Goal: Task Accomplishment & Management: Manage account settings

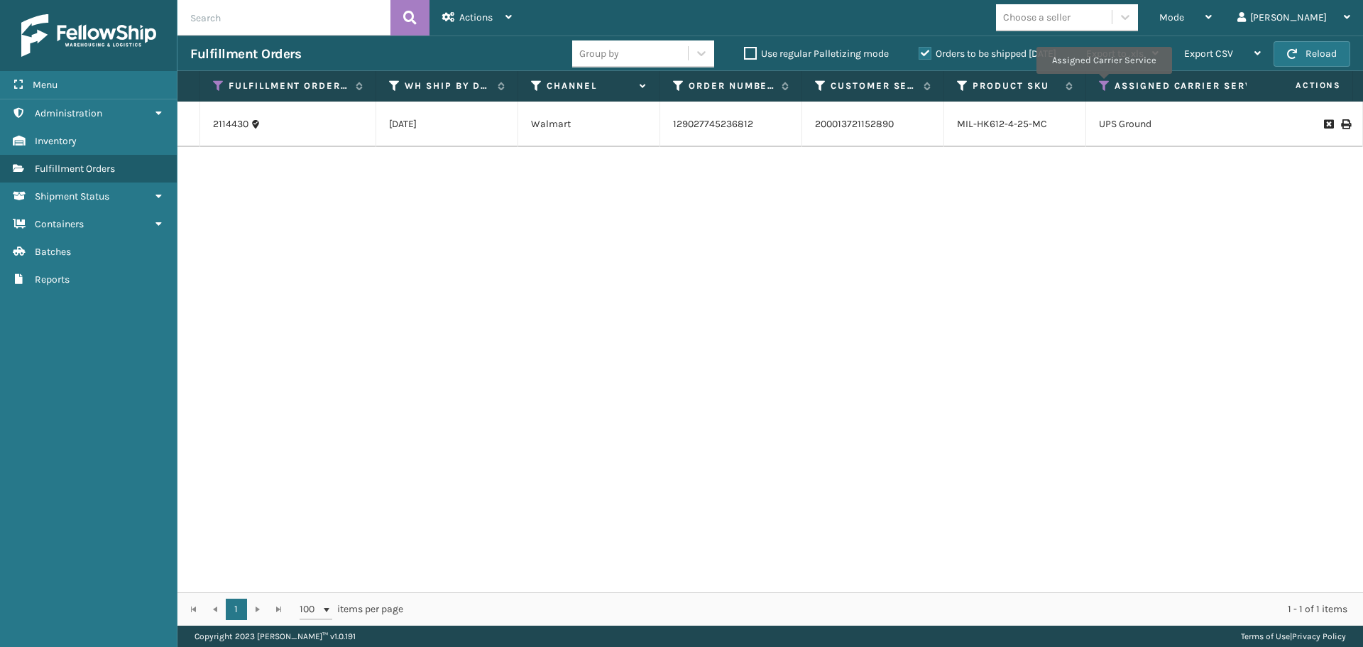
click at [1103, 84] on icon at bounding box center [1104, 86] width 11 height 13
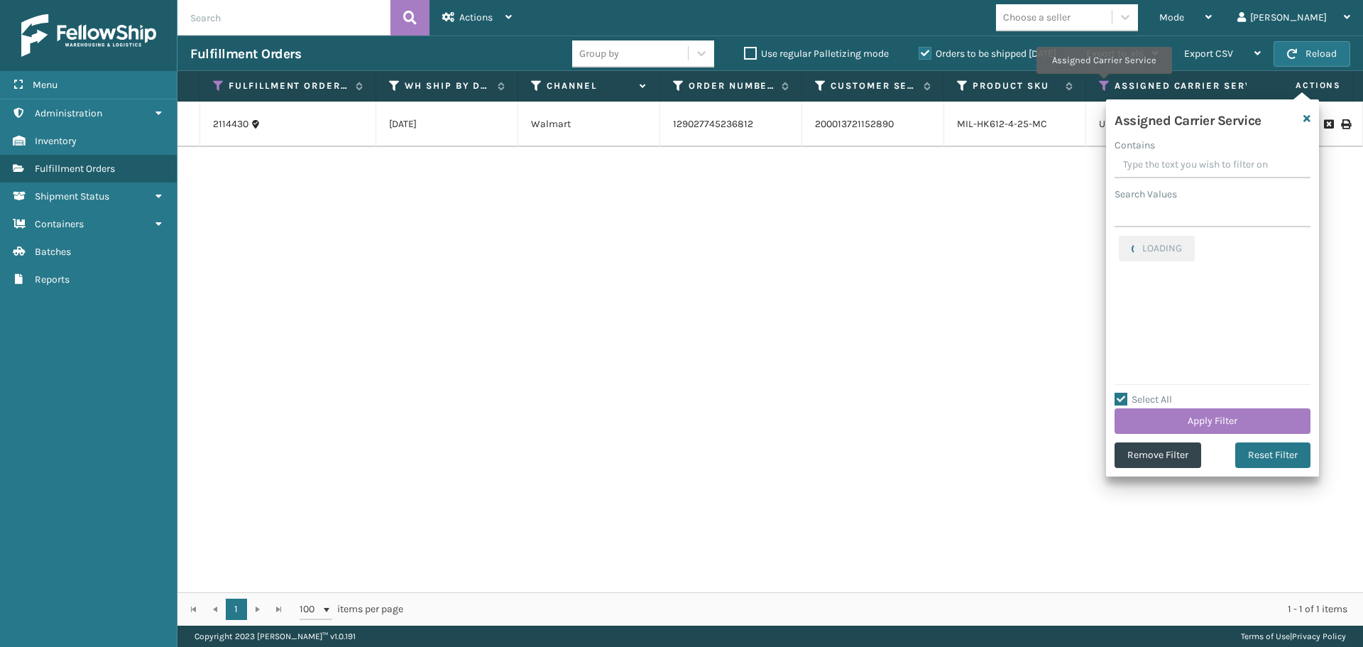
checkbox input "true"
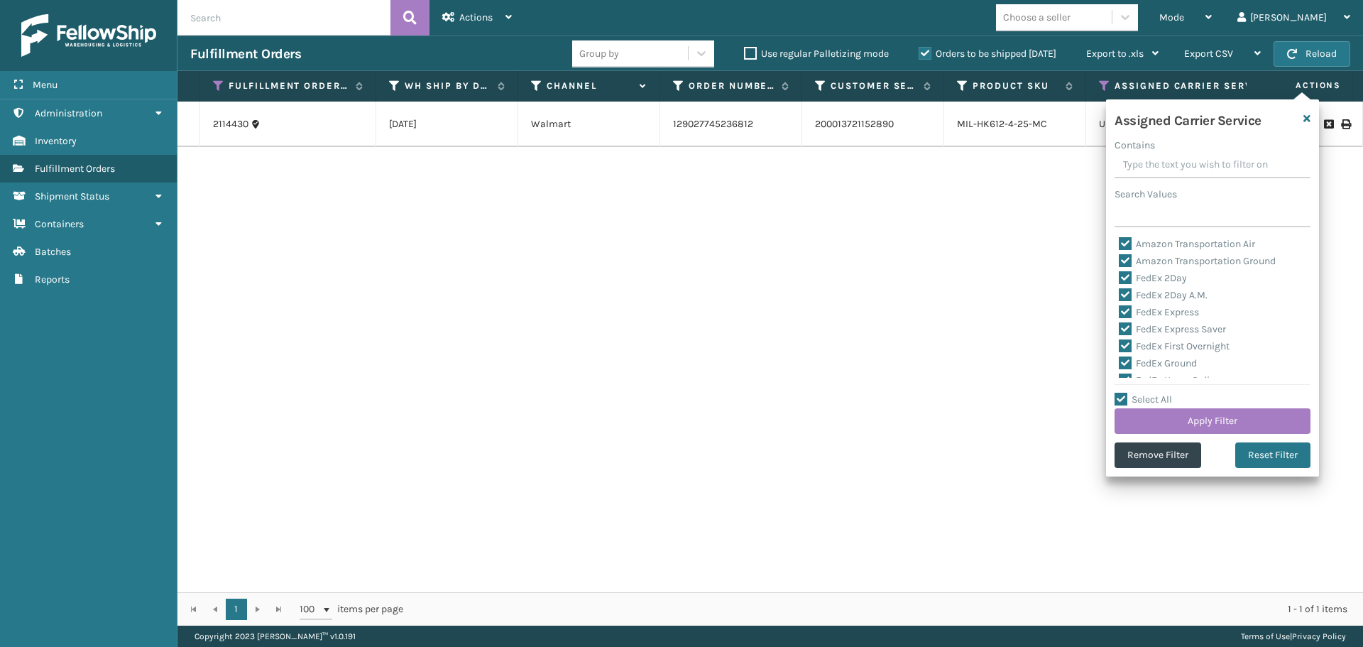
click at [1126, 239] on label "Amazon Transportation Air" at bounding box center [1187, 244] width 136 height 12
click at [1120, 239] on input "Amazon Transportation Air" at bounding box center [1119, 240] width 1 height 9
checkbox input "false"
click at [1126, 257] on label "Amazon Transportation Ground" at bounding box center [1197, 261] width 157 height 12
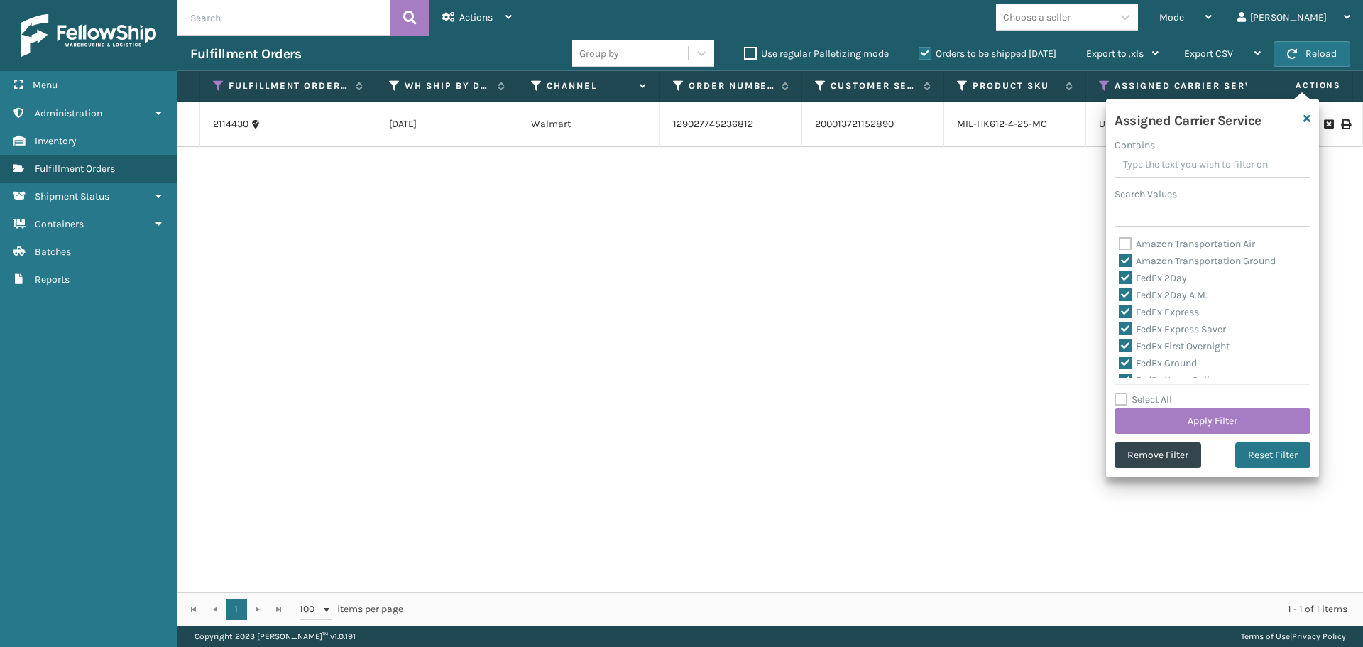
click at [1120, 257] on input "Amazon Transportation Ground" at bounding box center [1119, 257] width 1 height 9
checkbox input "false"
click at [1123, 251] on label "OnTrac Ground" at bounding box center [1160, 252] width 82 height 12
click at [1120, 251] on input "OnTrac Ground" at bounding box center [1119, 248] width 1 height 9
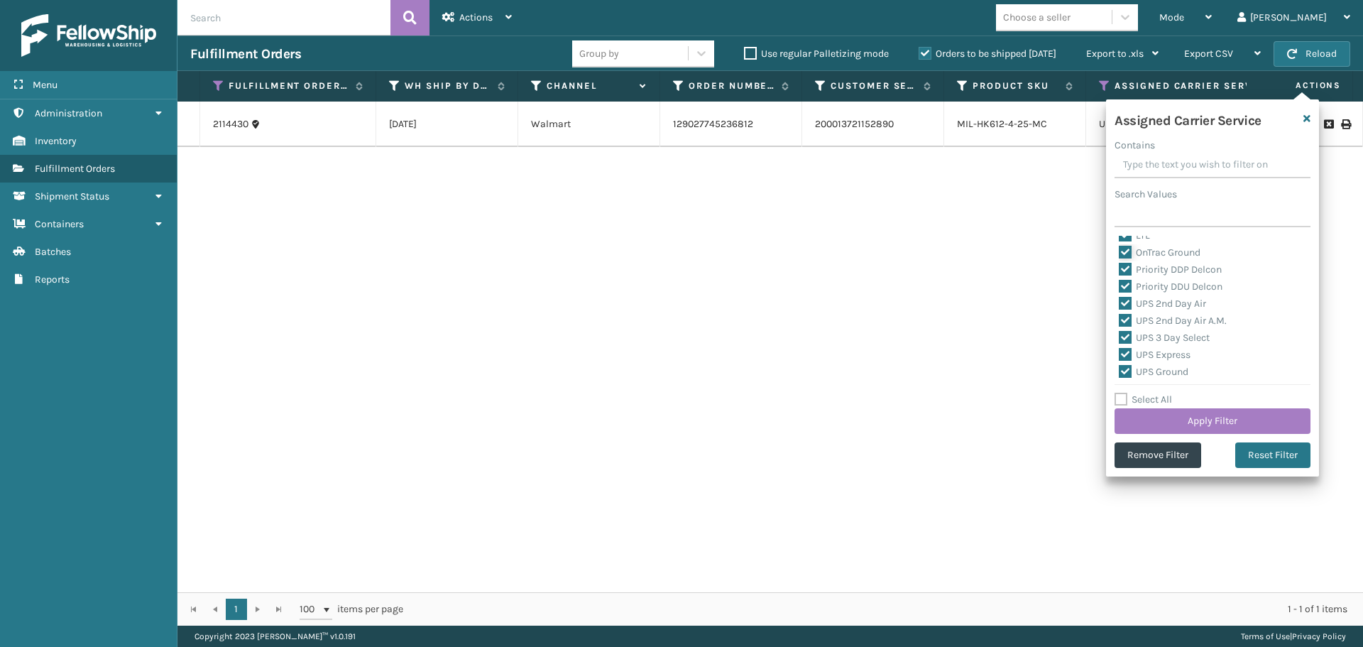
checkbox input "false"
click at [1125, 238] on label "LTL" at bounding box center [1134, 235] width 31 height 12
click at [1120, 236] on input "LTL" at bounding box center [1119, 231] width 1 height 9
checkbox input "false"
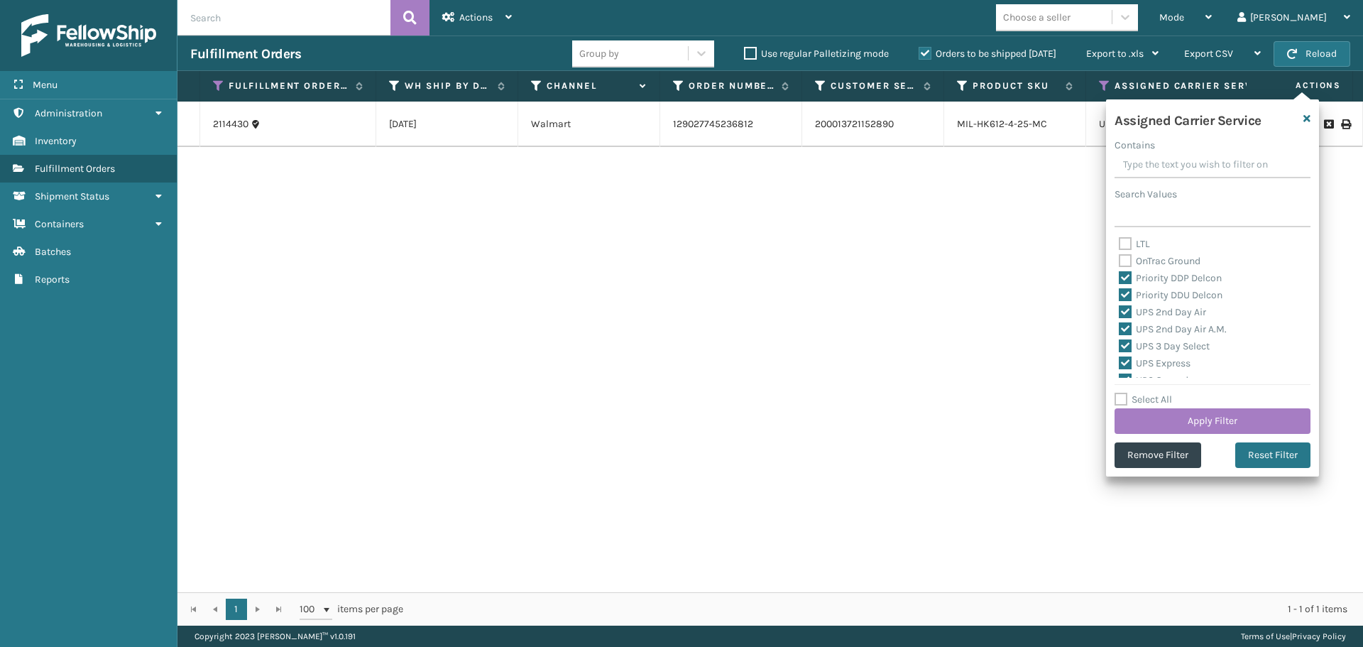
click at [1121, 278] on label "Priority DDP Delcon" at bounding box center [1170, 278] width 103 height 12
click at [1120, 278] on input "Priority DDP Delcon" at bounding box center [1119, 274] width 1 height 9
checkbox input "false"
click at [1121, 290] on label "Priority DDU Delcon" at bounding box center [1171, 295] width 104 height 12
click at [1120, 290] on input "Priority DDU Delcon" at bounding box center [1119, 291] width 1 height 9
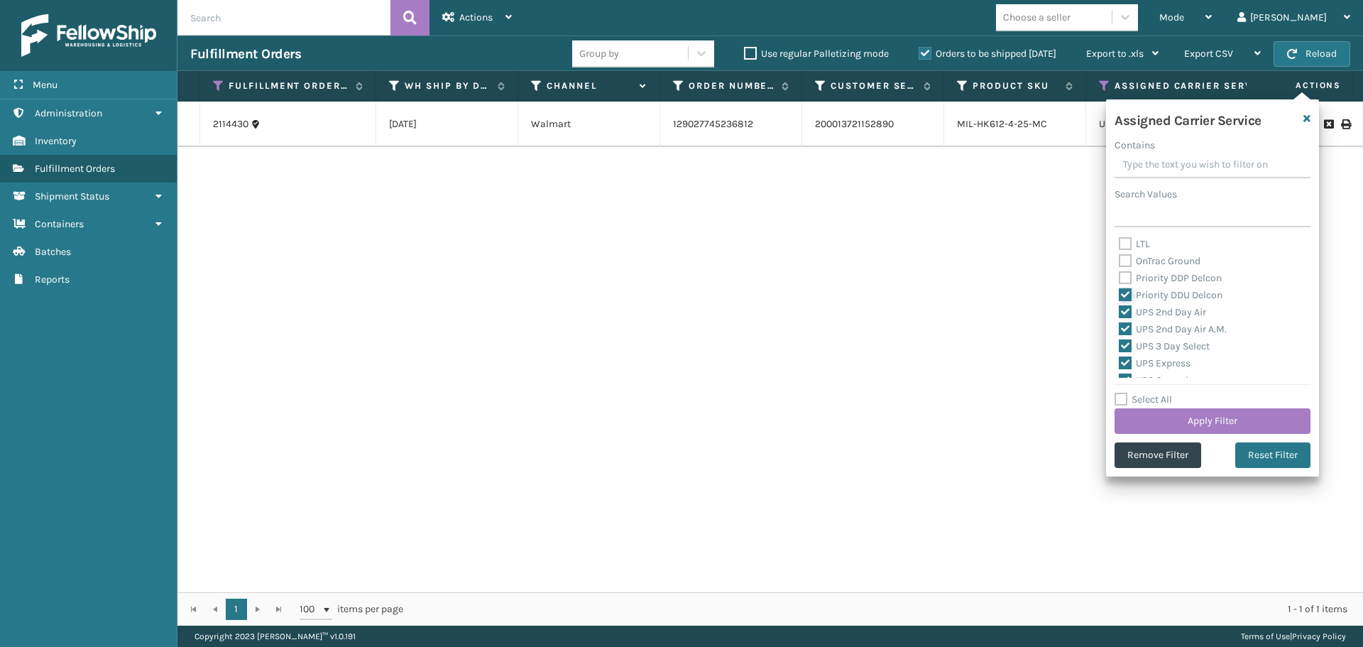
checkbox input "false"
click at [1120, 309] on label "UPS 2nd Day Air" at bounding box center [1162, 312] width 87 height 12
click at [1120, 309] on input "UPS 2nd Day Air" at bounding box center [1119, 308] width 1 height 9
checkbox input "false"
click at [1121, 324] on label "UPS 2nd Day Air A.M." at bounding box center [1173, 329] width 108 height 12
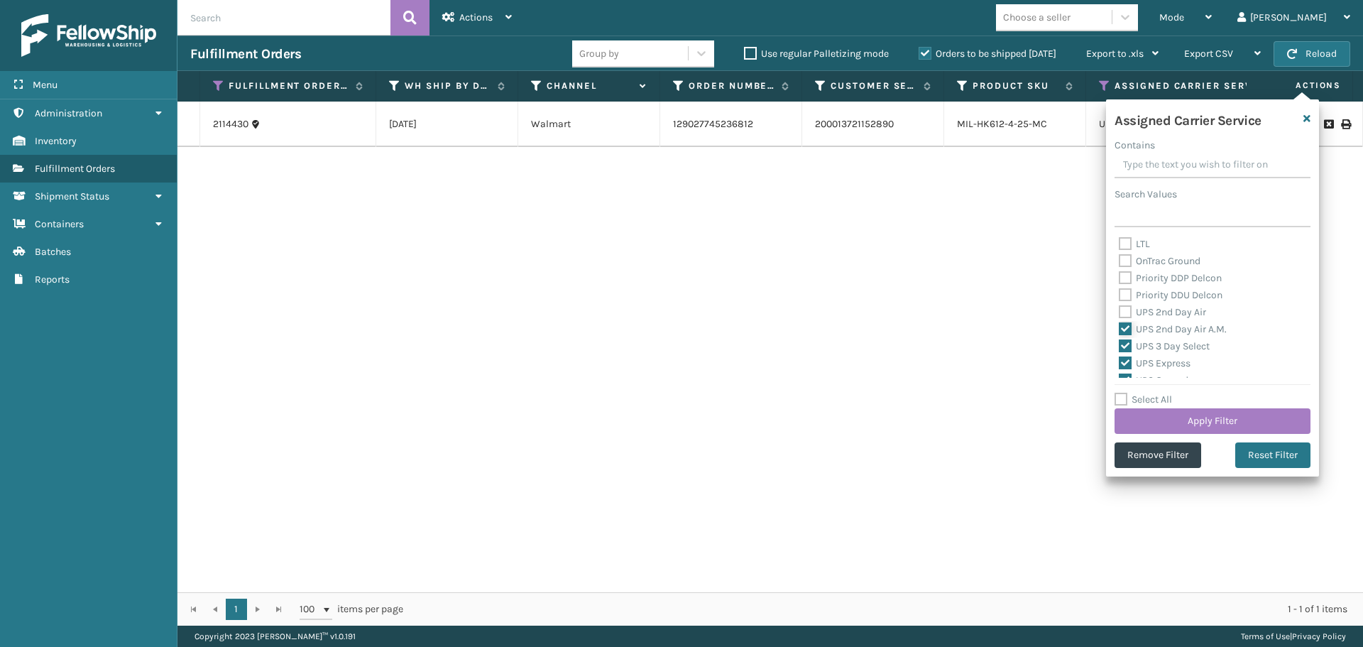
click at [1120, 324] on input "UPS 2nd Day Air A.M." at bounding box center [1119, 325] width 1 height 9
checkbox input "false"
drag, startPoint x: 1121, startPoint y: 343, endPoint x: 1121, endPoint y: 362, distance: 19.2
click at [1121, 344] on label "UPS 3 Day Select" at bounding box center [1164, 346] width 91 height 12
click at [1120, 344] on input "UPS 3 Day Select" at bounding box center [1119, 342] width 1 height 9
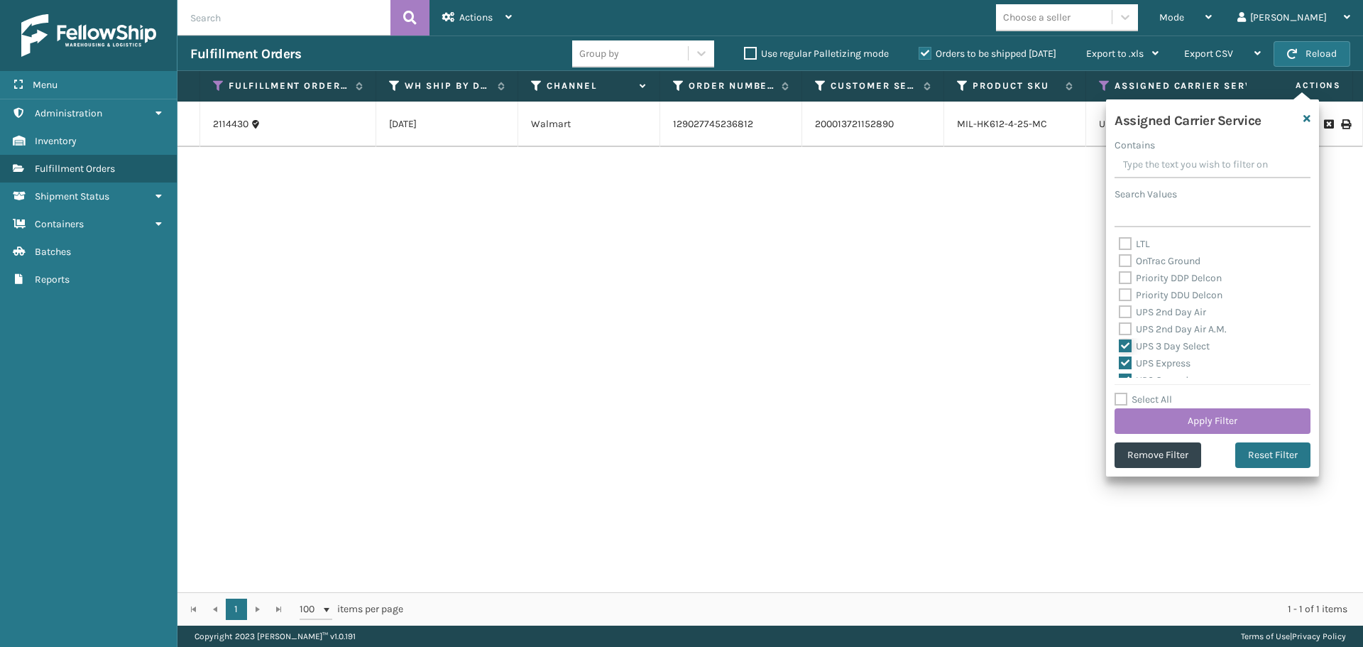
checkbox input "false"
click at [1121, 362] on label "UPS Express" at bounding box center [1155, 363] width 72 height 12
click at [1120, 362] on input "UPS Express" at bounding box center [1119, 359] width 1 height 9
checkbox input "false"
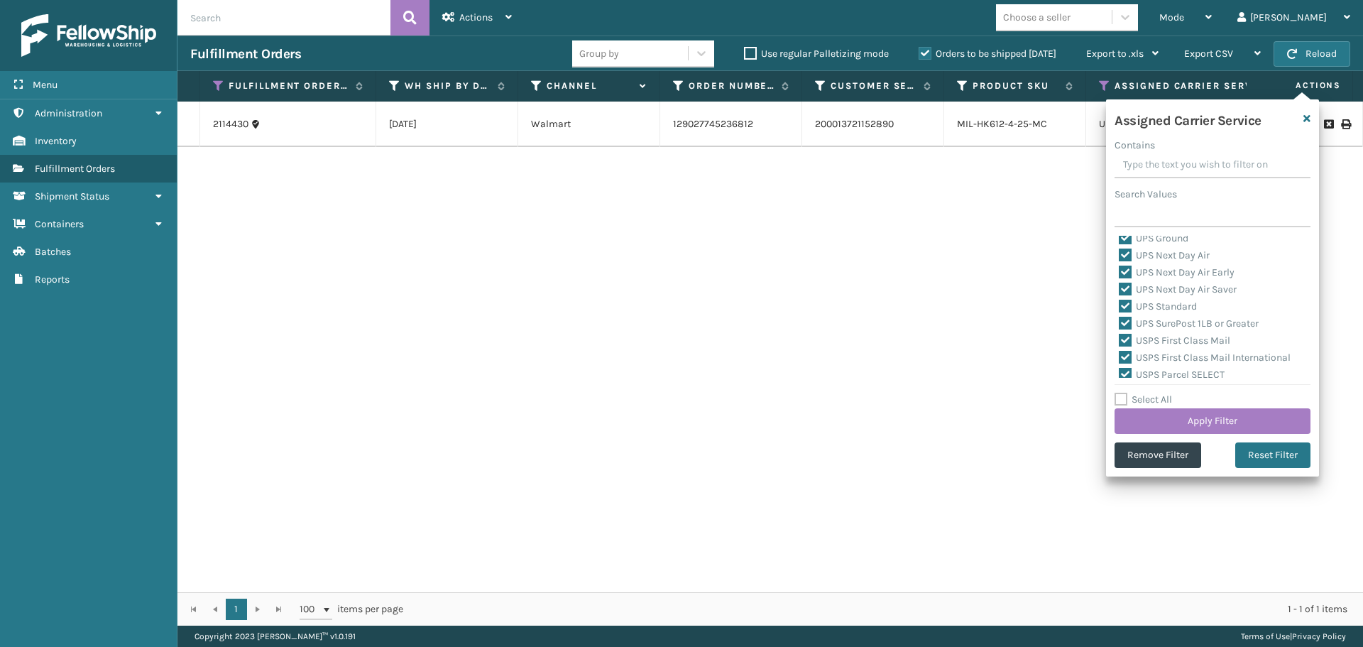
click at [1128, 241] on label "UPS Ground" at bounding box center [1154, 238] width 70 height 12
click at [1120, 239] on input "UPS Ground" at bounding box center [1119, 234] width 1 height 9
checkbox input "false"
click at [1124, 258] on label "UPS Next Day Air" at bounding box center [1164, 261] width 91 height 12
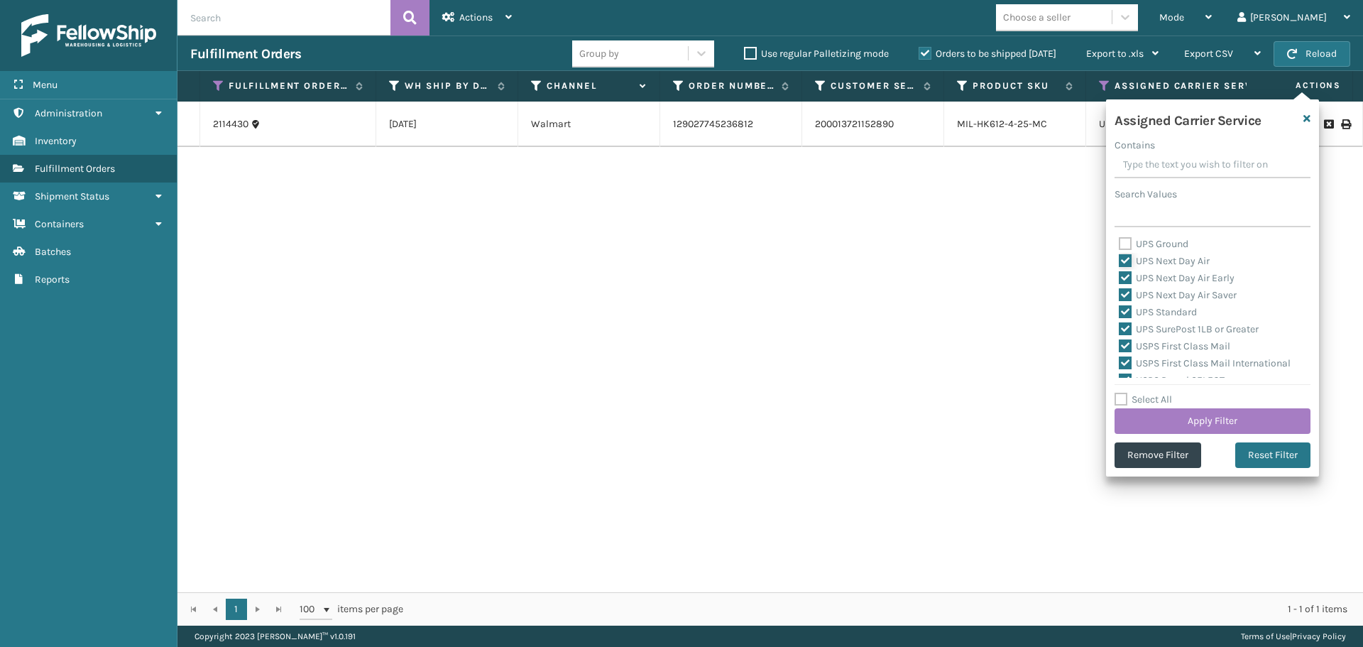
click at [1120, 258] on input "UPS Next Day Air" at bounding box center [1119, 257] width 1 height 9
checkbox input "false"
click at [1123, 277] on label "UPS Next Day Air Early" at bounding box center [1177, 278] width 116 height 12
click at [1120, 277] on input "UPS Next Day Air Early" at bounding box center [1119, 274] width 1 height 9
checkbox input "false"
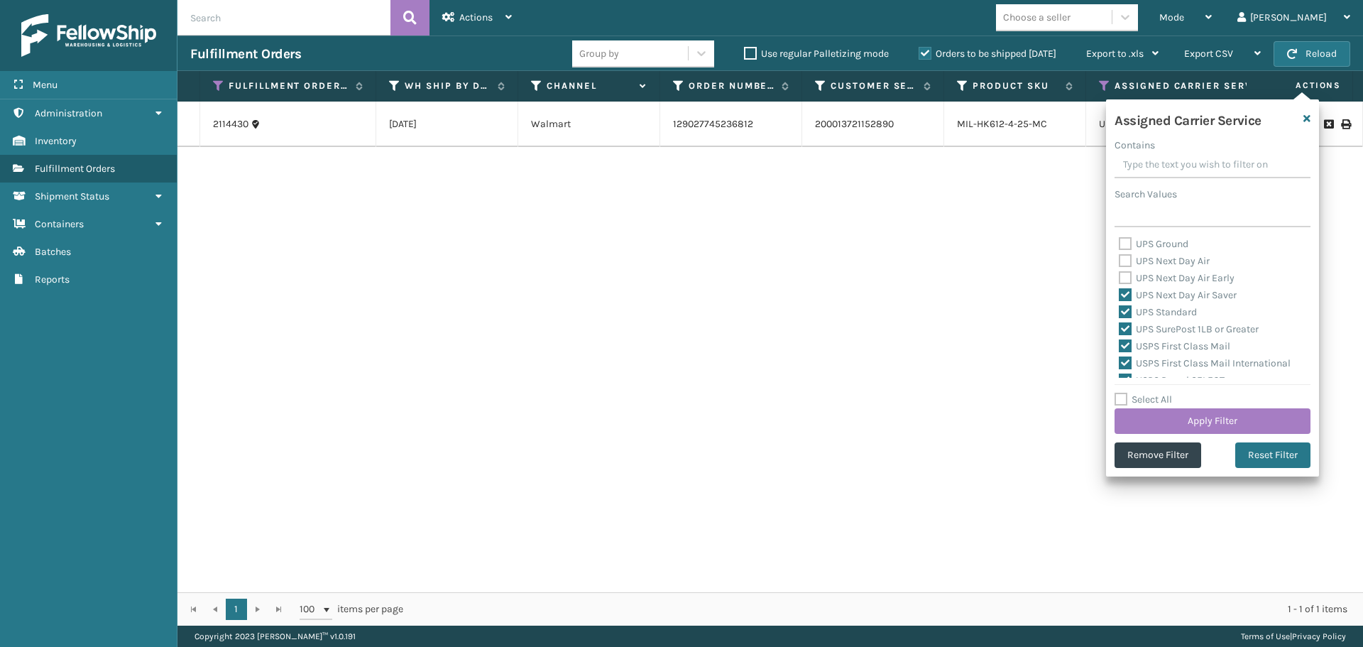
drag, startPoint x: 1123, startPoint y: 295, endPoint x: 1123, endPoint y: 305, distance: 9.9
click at [1123, 296] on label "UPS Next Day Air Saver" at bounding box center [1178, 295] width 118 height 12
click at [1120, 296] on input "UPS Next Day Air Saver" at bounding box center [1119, 291] width 1 height 9
checkbox input "false"
click at [1123, 313] on label "UPS Standard" at bounding box center [1158, 312] width 78 height 12
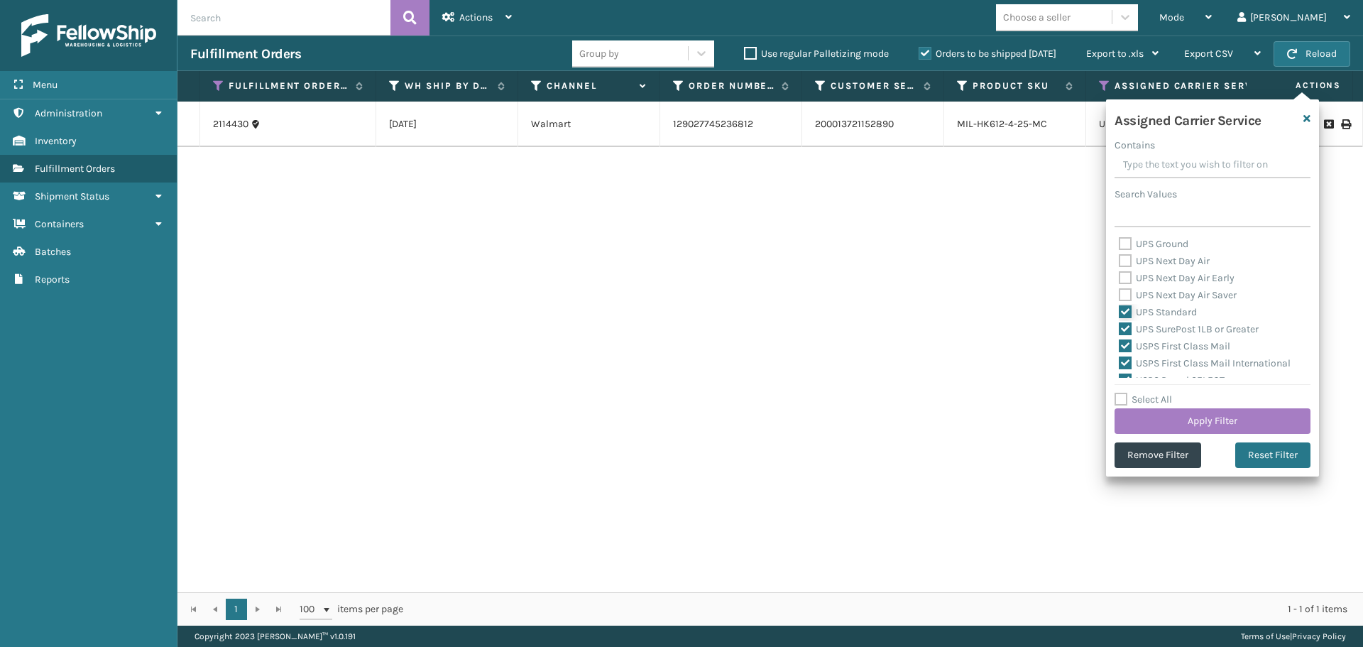
click at [1120, 313] on input "UPS Standard" at bounding box center [1119, 308] width 1 height 9
checkbox input "false"
click at [1122, 334] on label "UPS SurePost 1LB or Greater" at bounding box center [1189, 329] width 140 height 12
click at [1120, 330] on input "UPS SurePost 1LB or Greater" at bounding box center [1119, 325] width 1 height 9
checkbox input "false"
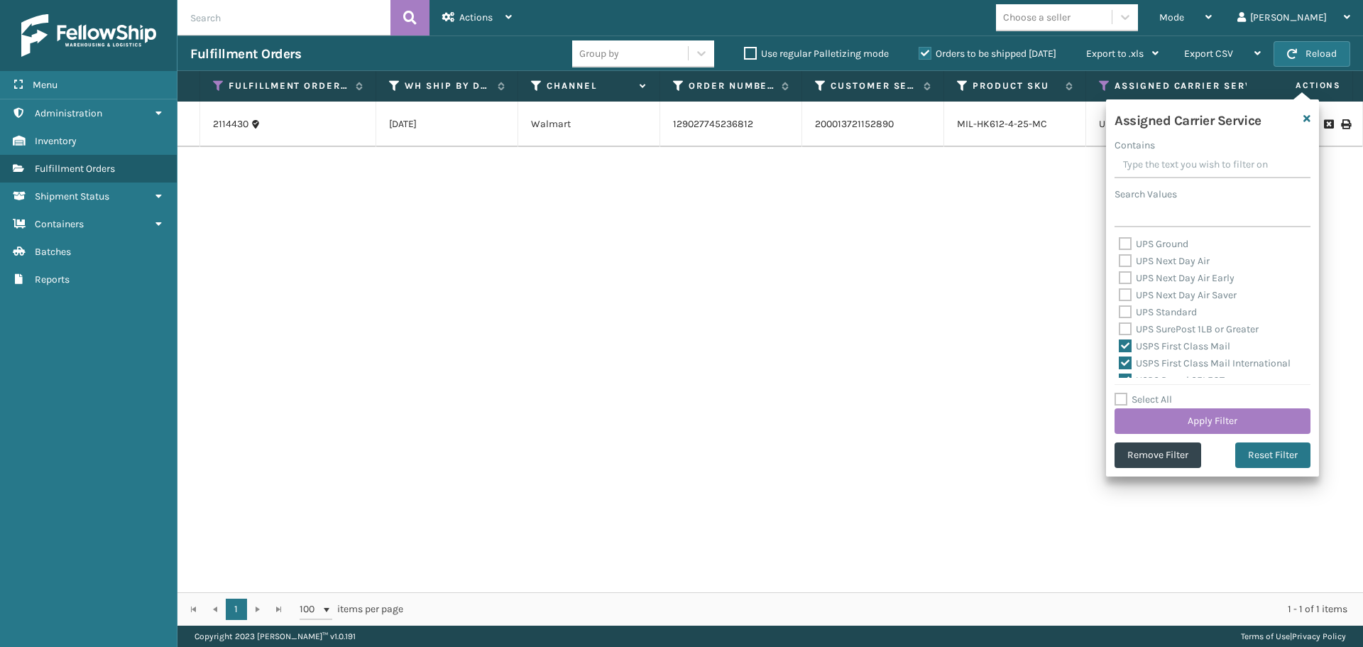
click at [1120, 349] on label "USPS First Class Mail" at bounding box center [1174, 346] width 111 height 12
click at [1120, 347] on input "USPS First Class Mail" at bounding box center [1119, 342] width 1 height 9
checkbox input "false"
click at [1123, 367] on label "USPS First Class Mail International" at bounding box center [1205, 363] width 172 height 12
click at [1120, 364] on input "USPS First Class Mail International" at bounding box center [1119, 359] width 1 height 9
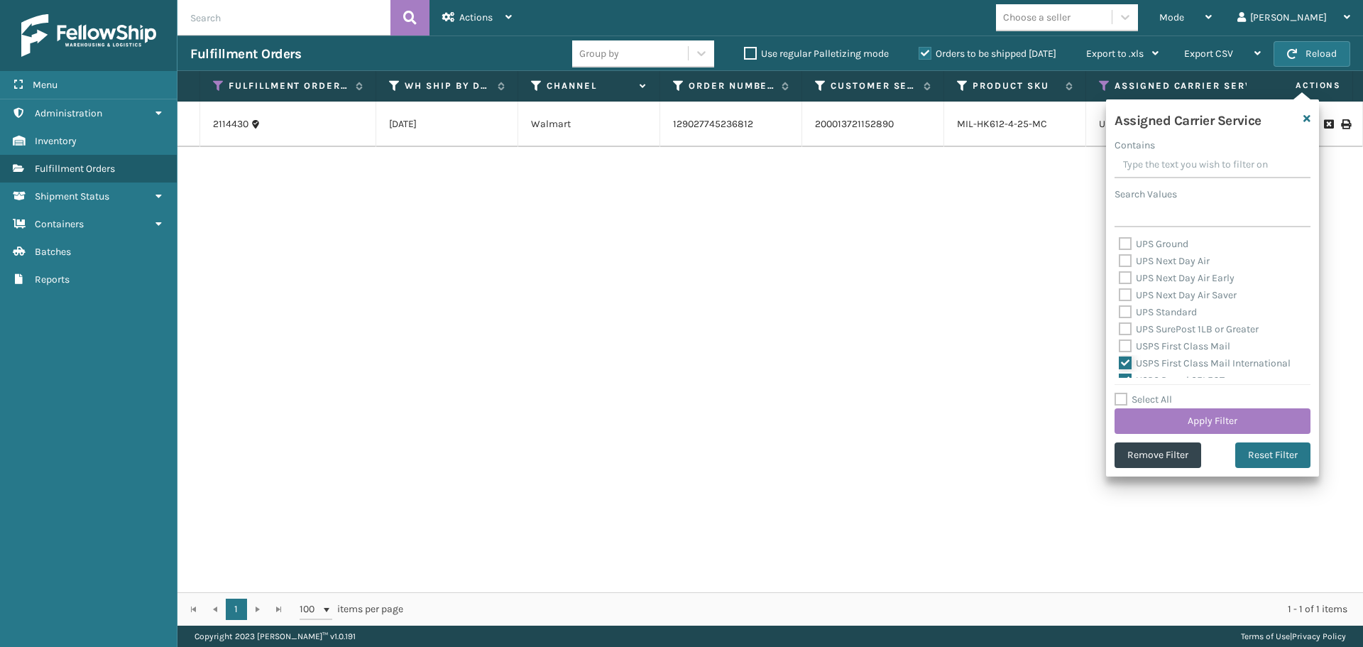
checkbox input "false"
click at [1120, 306] on label "USPS Parcel SELECT" at bounding box center [1172, 309] width 106 height 12
click at [1120, 306] on input "USPS Parcel SELECT" at bounding box center [1119, 305] width 1 height 9
checkbox input "false"
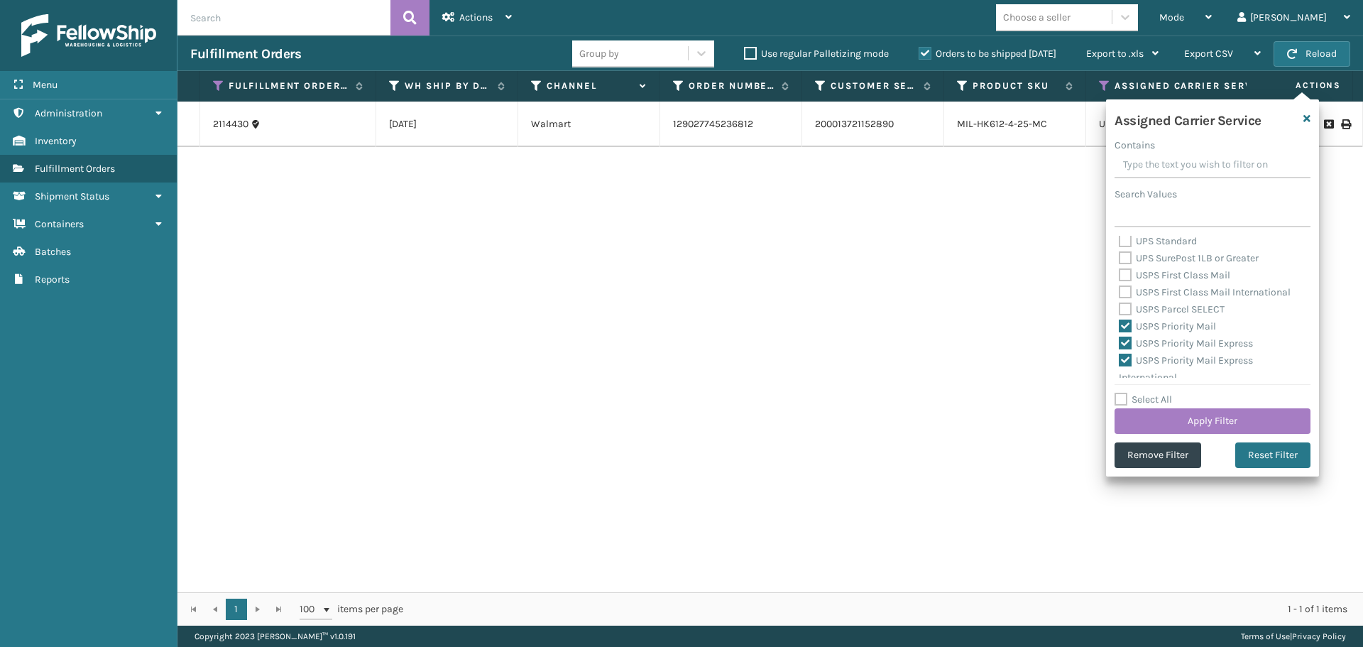
click at [1121, 322] on label "USPS Priority Mail" at bounding box center [1167, 326] width 97 height 12
click at [1120, 322] on input "USPS Priority Mail" at bounding box center [1119, 322] width 1 height 9
checkbox input "false"
drag, startPoint x: 1121, startPoint y: 338, endPoint x: 1122, endPoint y: 347, distance: 8.6
click at [1122, 341] on label "USPS Priority Mail Express" at bounding box center [1186, 343] width 134 height 12
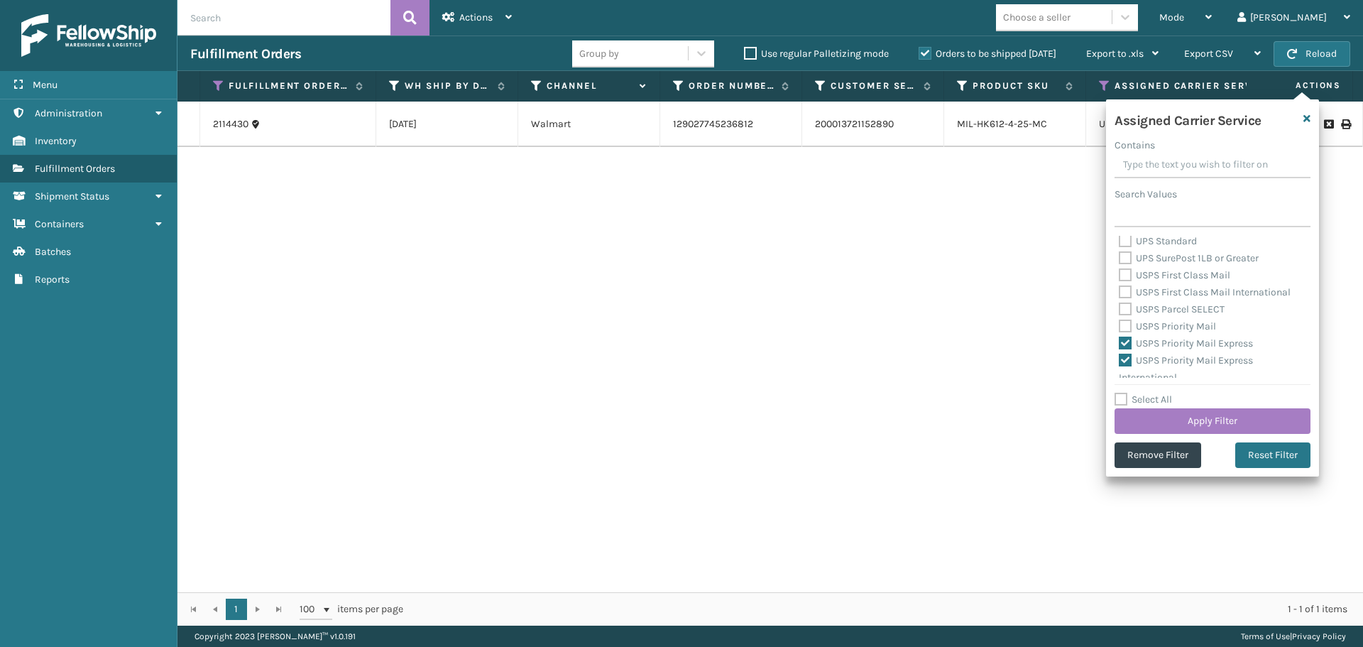
click at [1123, 352] on div "USPS Priority Mail Express International" at bounding box center [1212, 369] width 187 height 34
click at [1123, 341] on label "USPS Priority Mail Express" at bounding box center [1186, 343] width 134 height 12
click at [1120, 341] on input "USPS Priority Mail Express" at bounding box center [1119, 339] width 1 height 9
checkbox input "false"
click at [1123, 359] on label "USPS Priority Mail Express International" at bounding box center [1186, 368] width 134 height 29
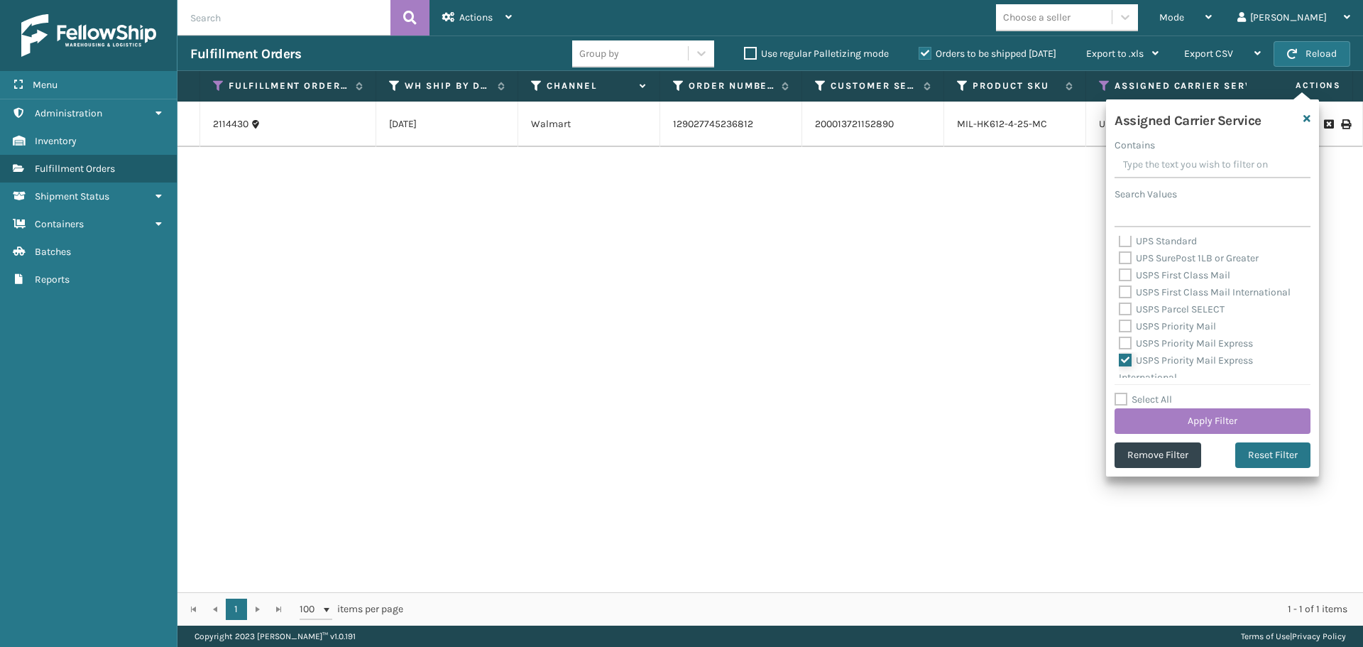
click at [1120, 359] on input "USPS Priority Mail Express International" at bounding box center [1119, 356] width 1 height 9
checkbox input "false"
click at [1126, 367] on label "USPS Priority Mail International" at bounding box center [1198, 369] width 158 height 12
click at [1120, 367] on input "USPS Priority Mail International" at bounding box center [1119, 365] width 1 height 9
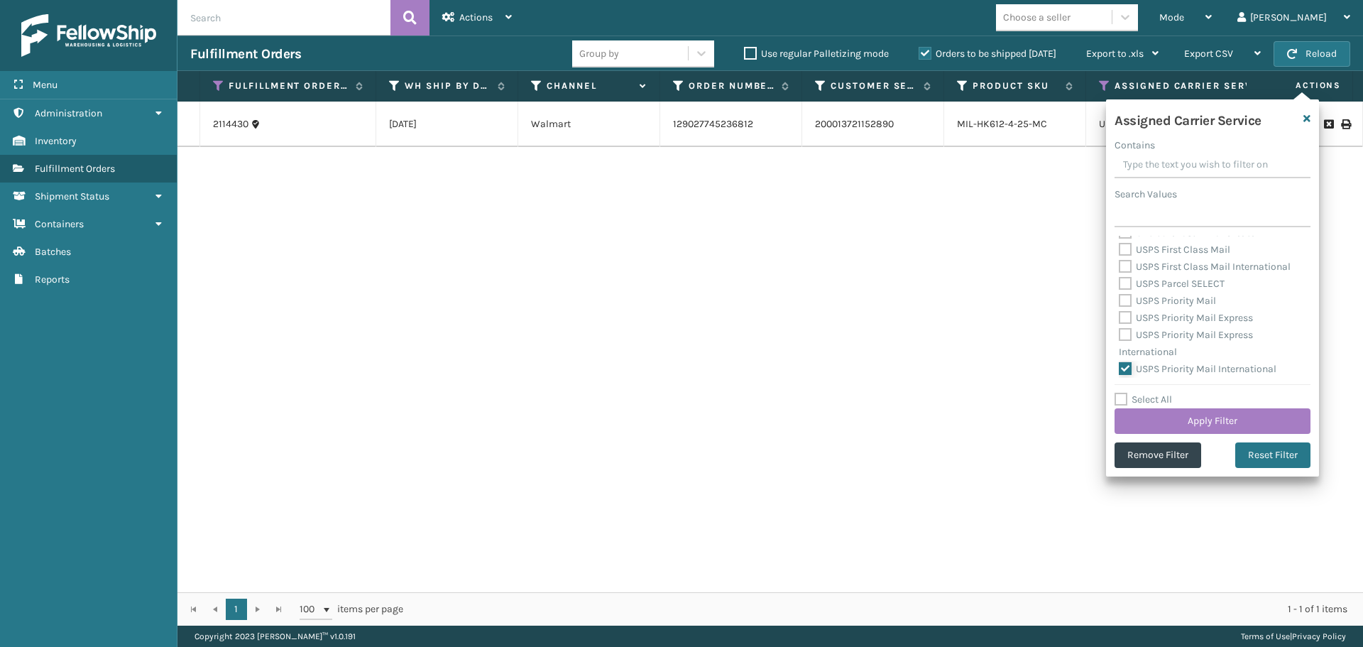
checkbox input "false"
click at [1184, 422] on button "Apply Filter" at bounding box center [1213, 421] width 196 height 26
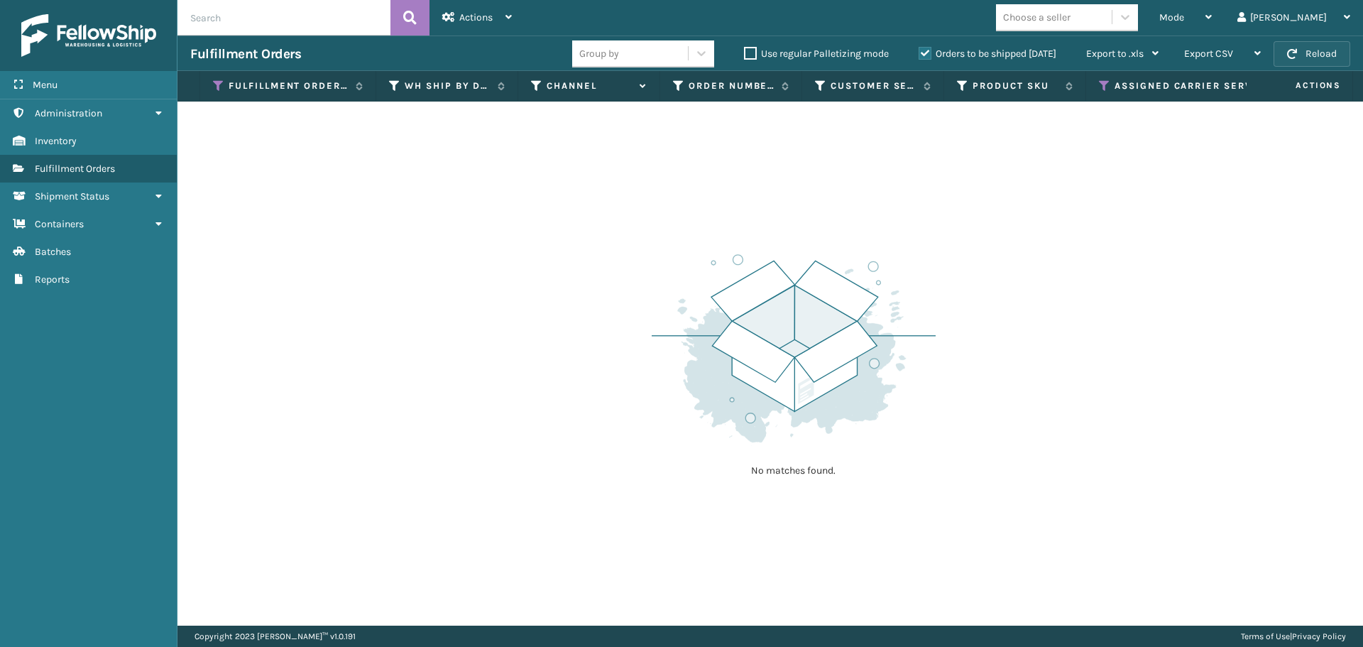
click at [1303, 53] on button "Reload" at bounding box center [1312, 54] width 77 height 26
click at [1225, 11] on div "Mode Regular Mode Picking Mode Labeling Mode Exit Scan Mode" at bounding box center [1186, 18] width 78 height 36
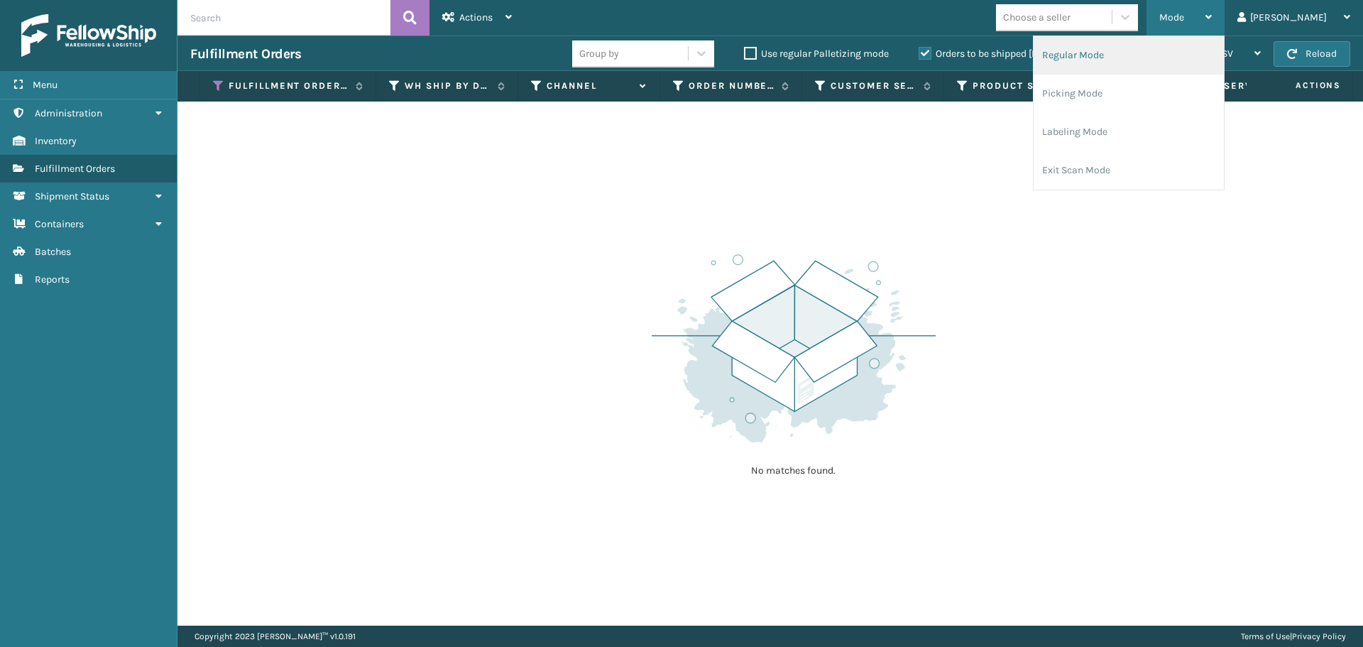
click at [1184, 58] on li "Regular Mode" at bounding box center [1129, 55] width 190 height 38
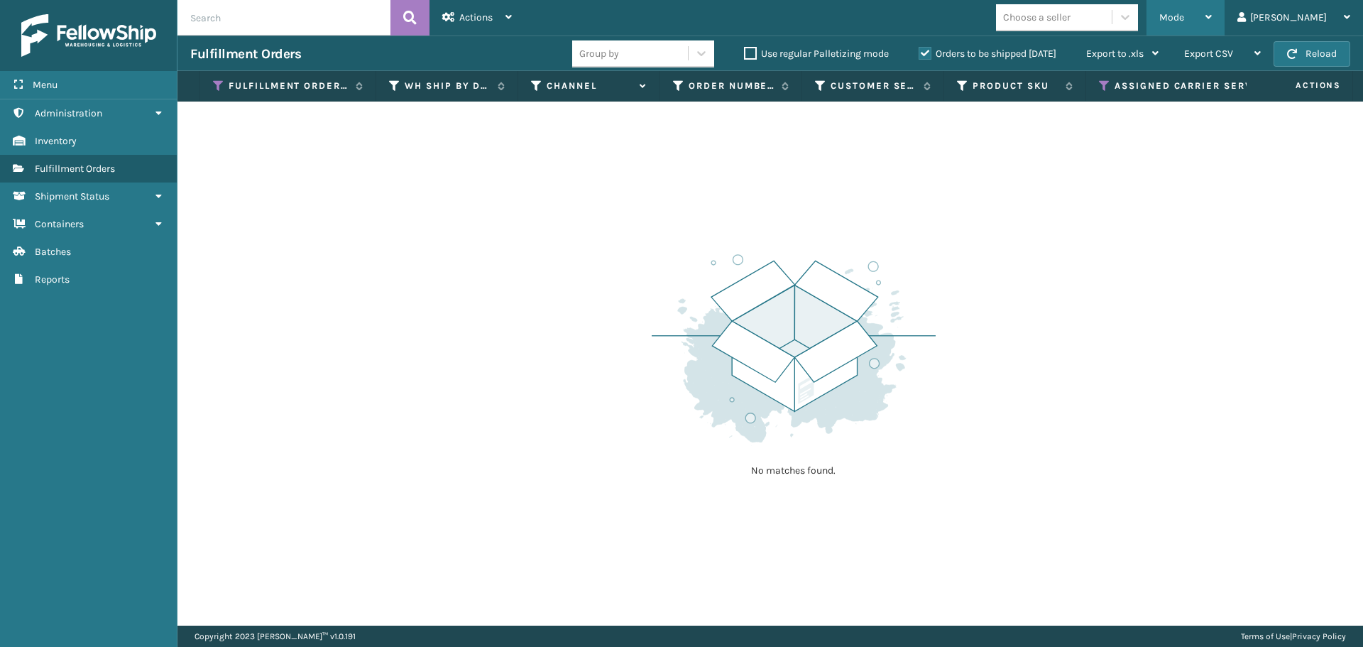
click at [1212, 21] on div "Mode" at bounding box center [1186, 18] width 53 height 36
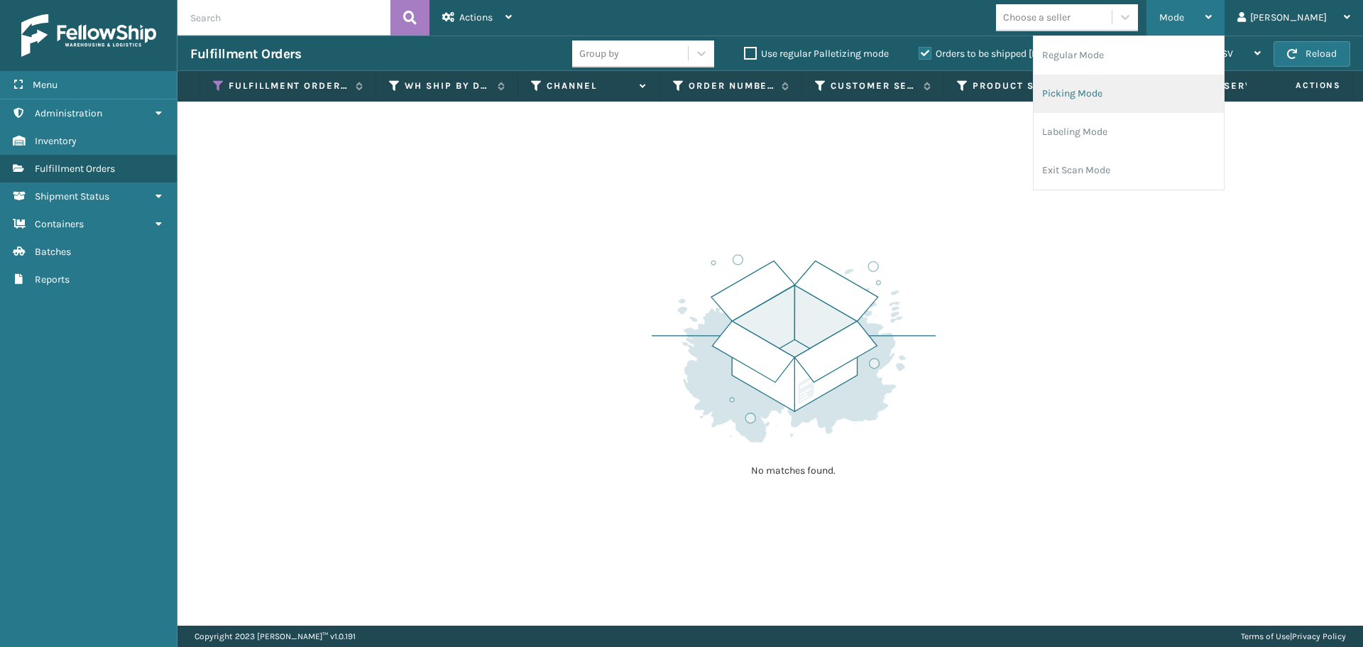
click at [1165, 98] on li "Picking Mode" at bounding box center [1129, 94] width 190 height 38
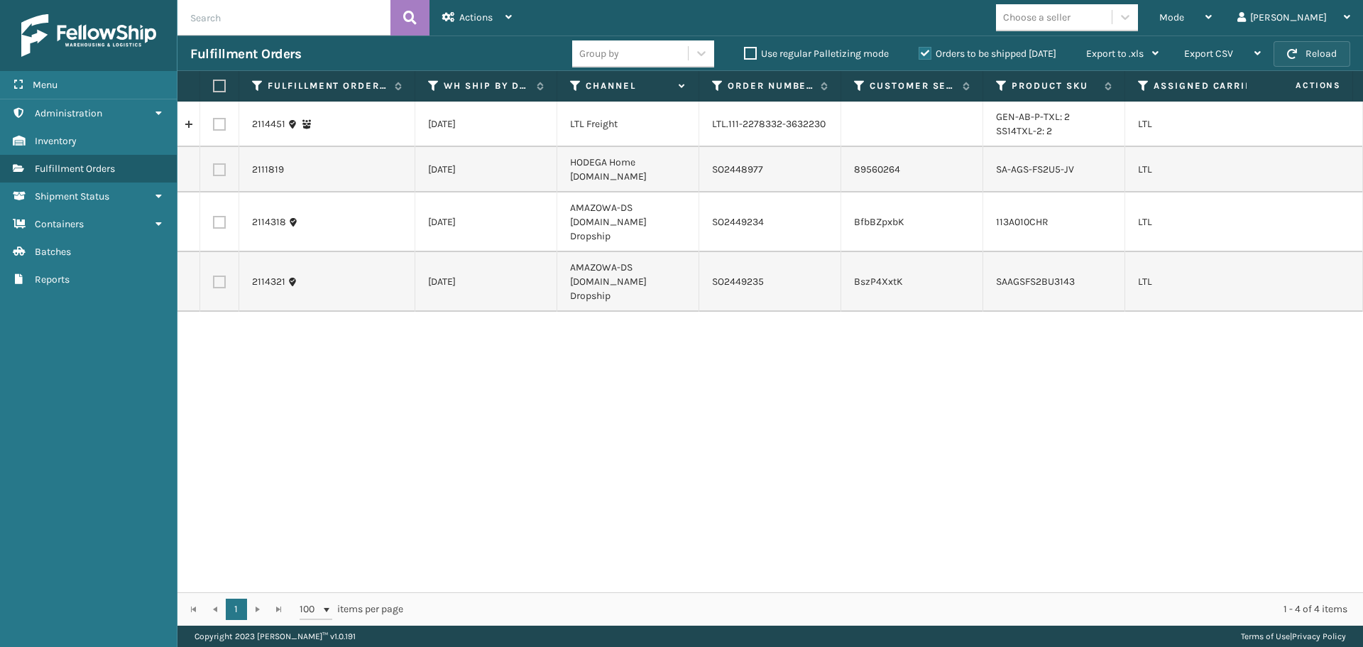
click at [1299, 50] on button "Reload" at bounding box center [1312, 54] width 77 height 26
click at [1184, 14] on span "Mode" at bounding box center [1172, 17] width 25 height 12
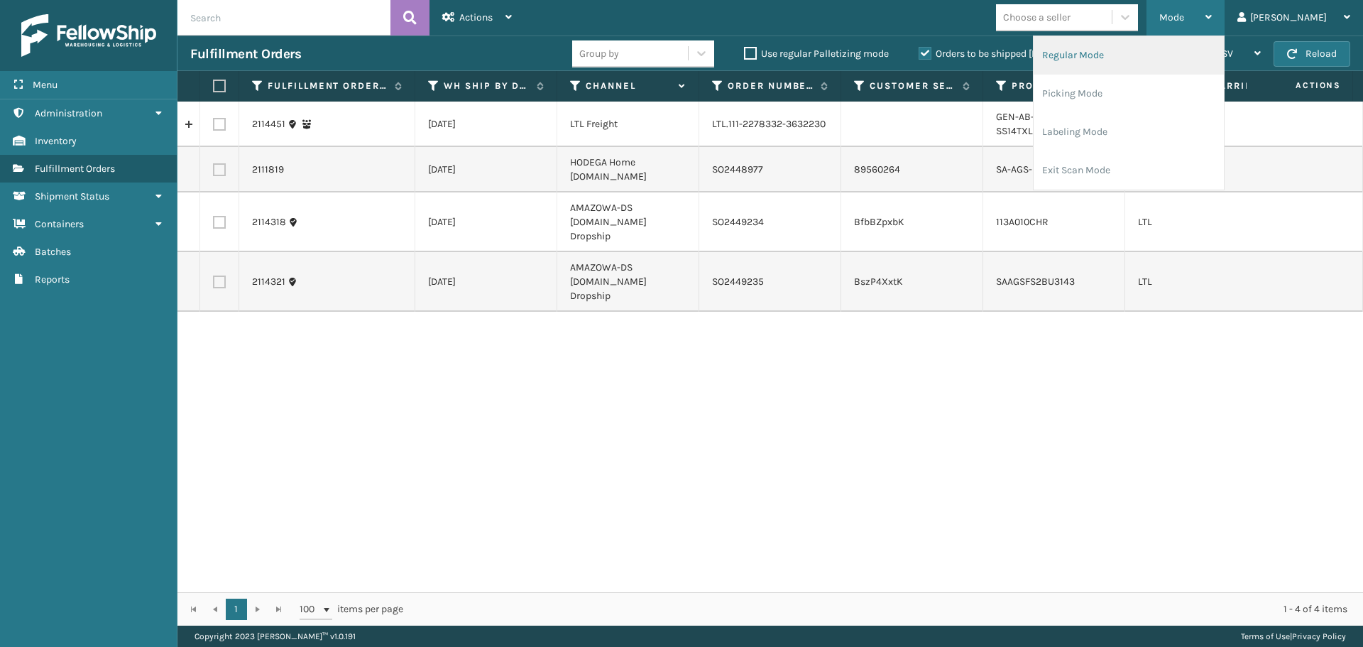
click at [1125, 55] on li "Regular Mode" at bounding box center [1129, 55] width 190 height 38
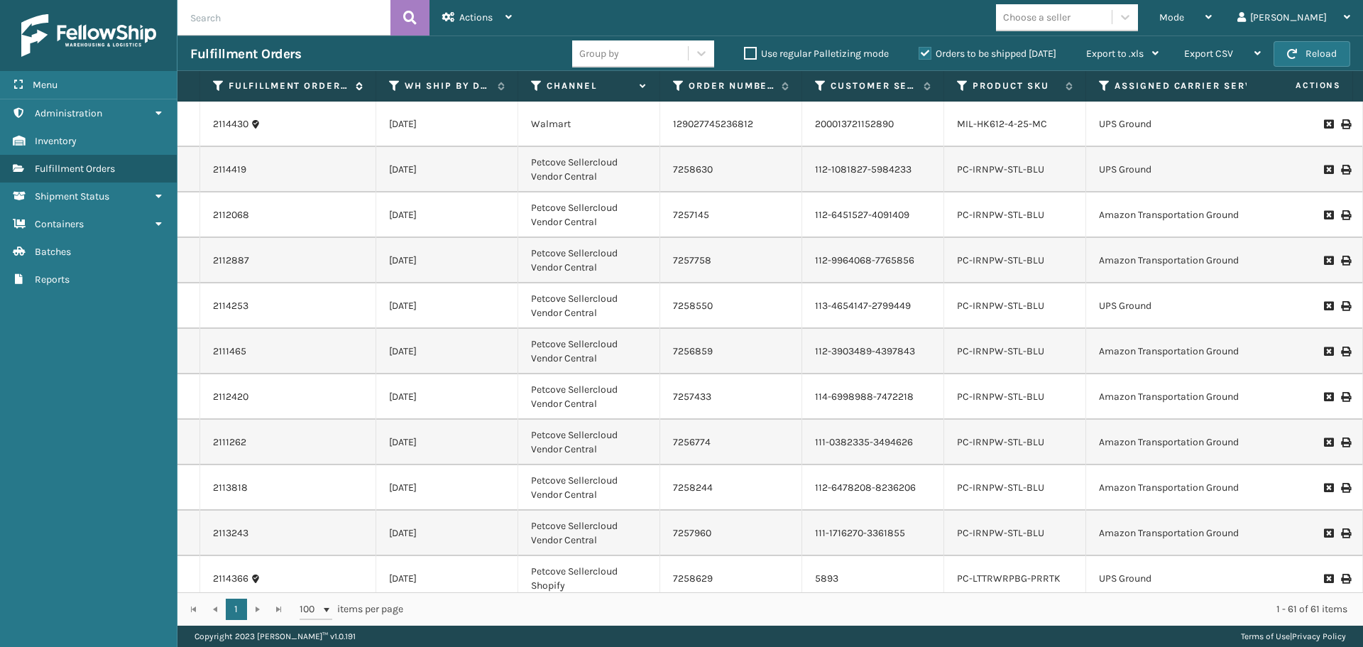
click at [214, 80] on icon at bounding box center [218, 86] width 11 height 13
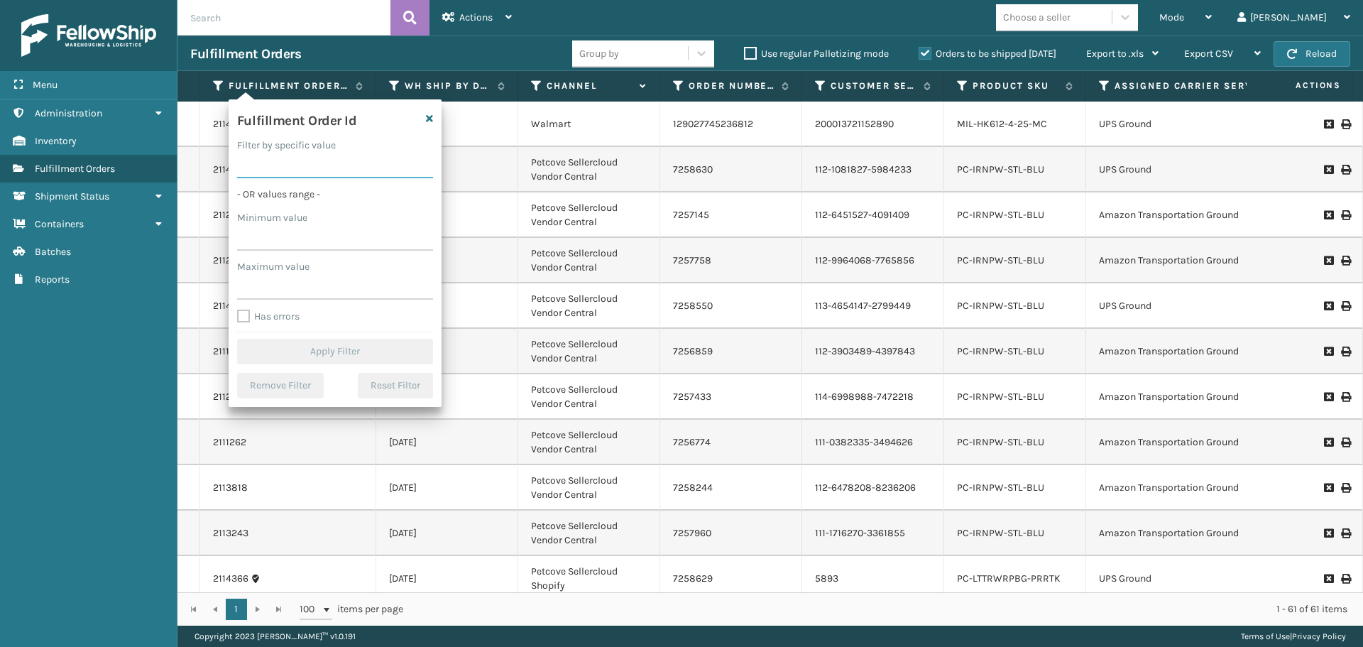
click at [291, 170] on input "Filter by specific value" at bounding box center [335, 166] width 196 height 26
paste input "2113761"
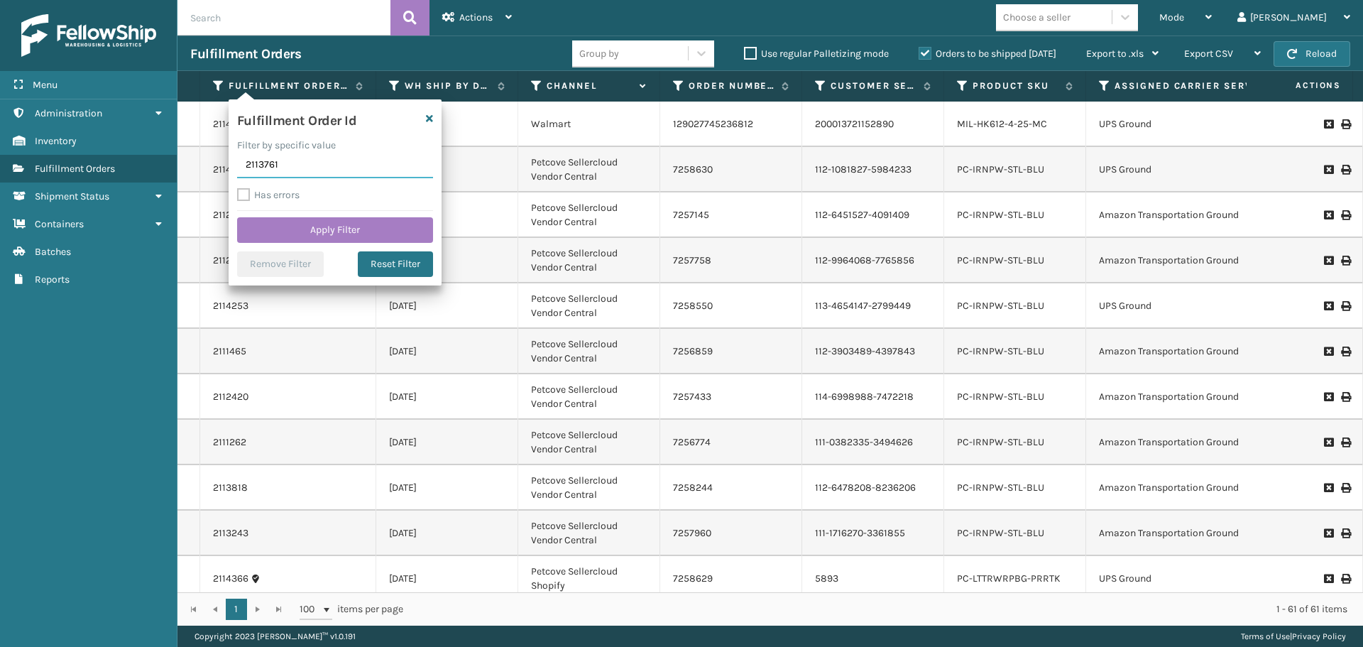
click at [261, 163] on input "2113761" at bounding box center [335, 166] width 196 height 26
type input "2113761"
click button "Apply Filter" at bounding box center [335, 230] width 196 height 26
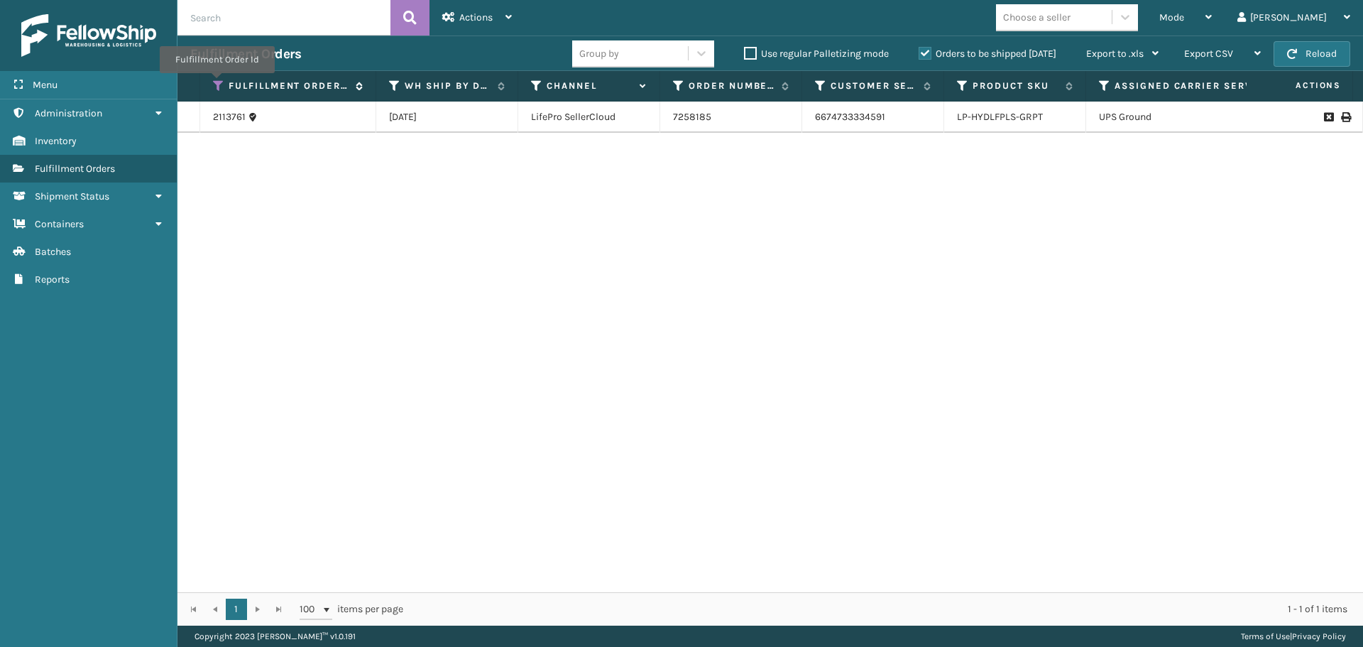
click at [216, 83] on icon at bounding box center [218, 86] width 11 height 13
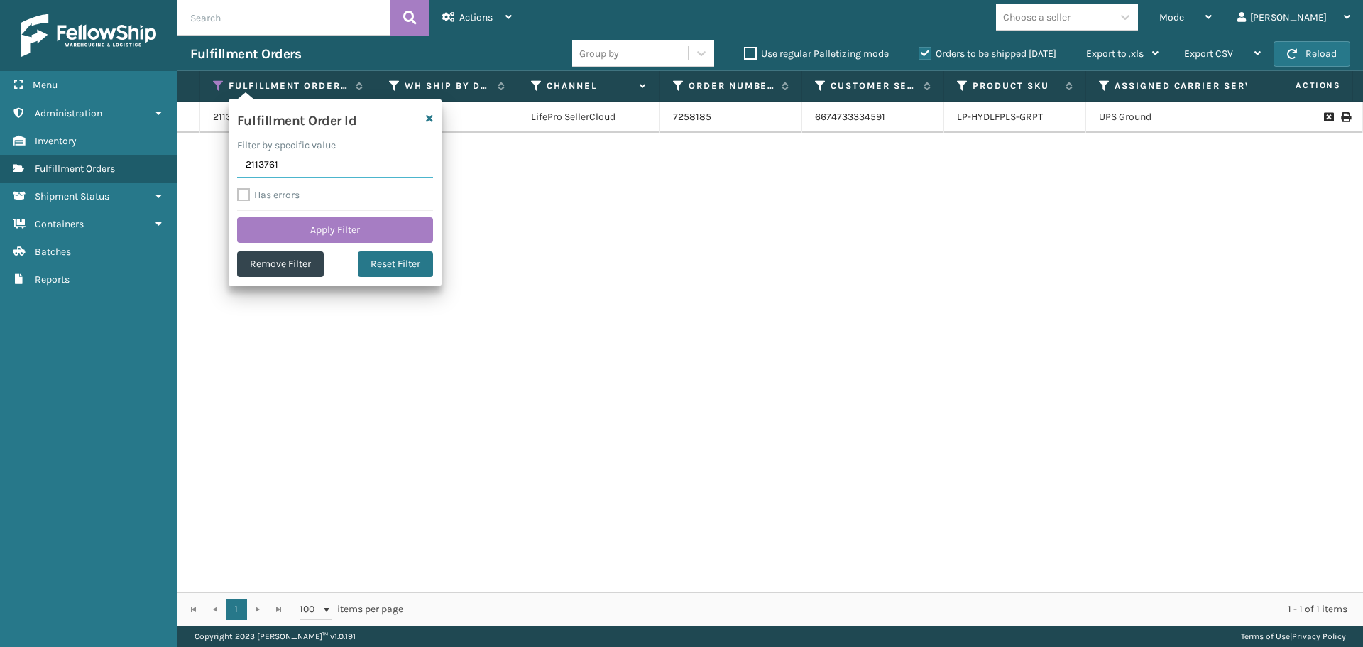
click at [267, 160] on input "2113761" at bounding box center [335, 166] width 196 height 26
paste input "2113547"
click at [266, 165] on input "2113547" at bounding box center [335, 166] width 196 height 26
type input "2113547"
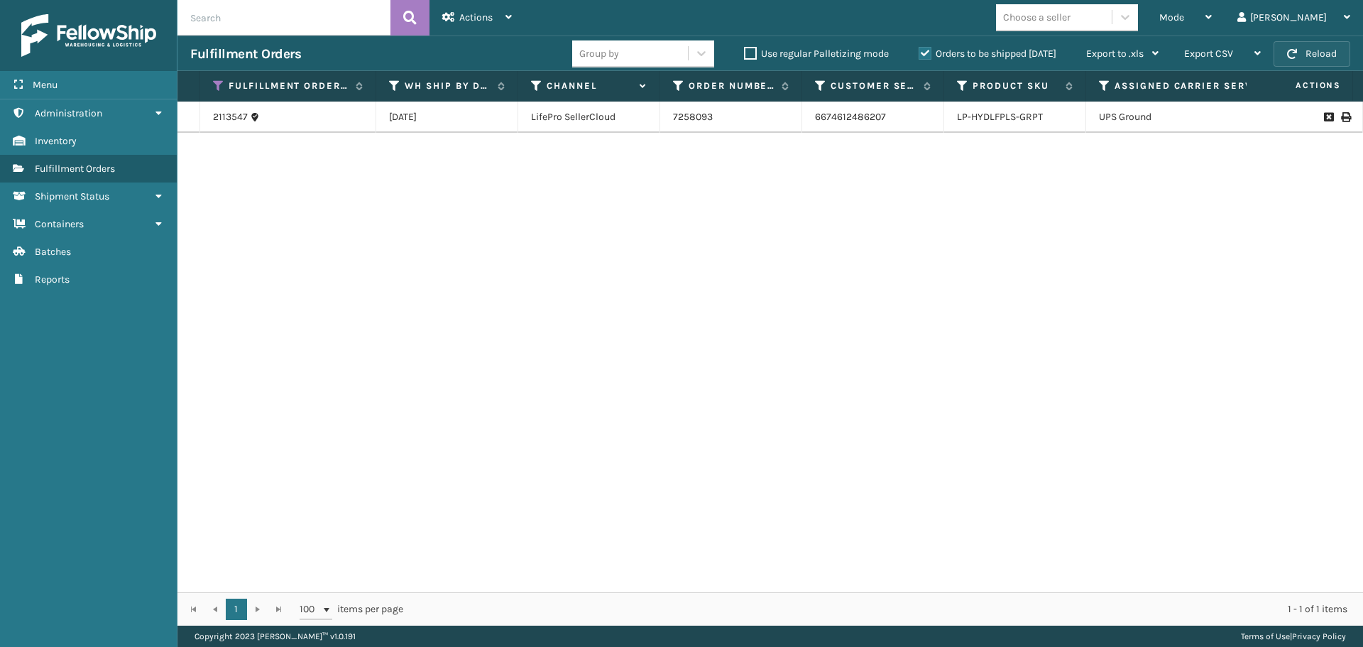
click at [1310, 56] on button "Reload" at bounding box center [1312, 54] width 77 height 26
click at [221, 87] on icon at bounding box center [218, 86] width 11 height 13
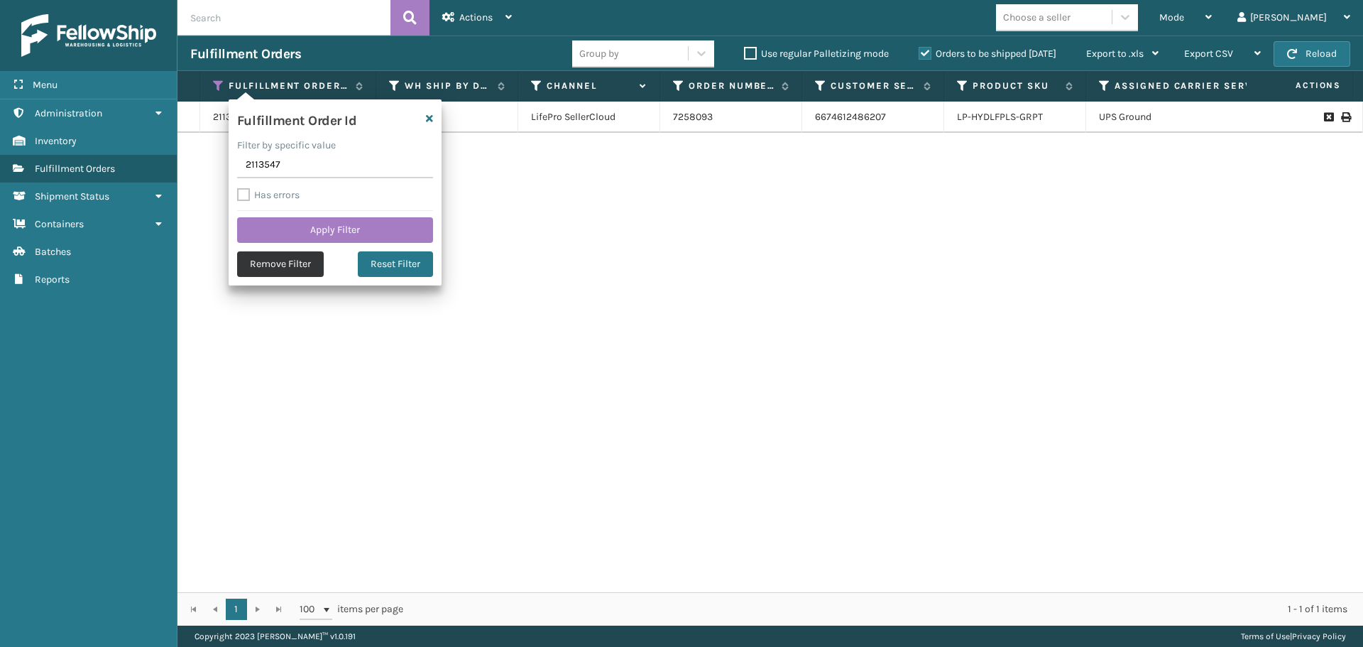
click at [261, 262] on button "Remove Filter" at bounding box center [280, 264] width 87 height 26
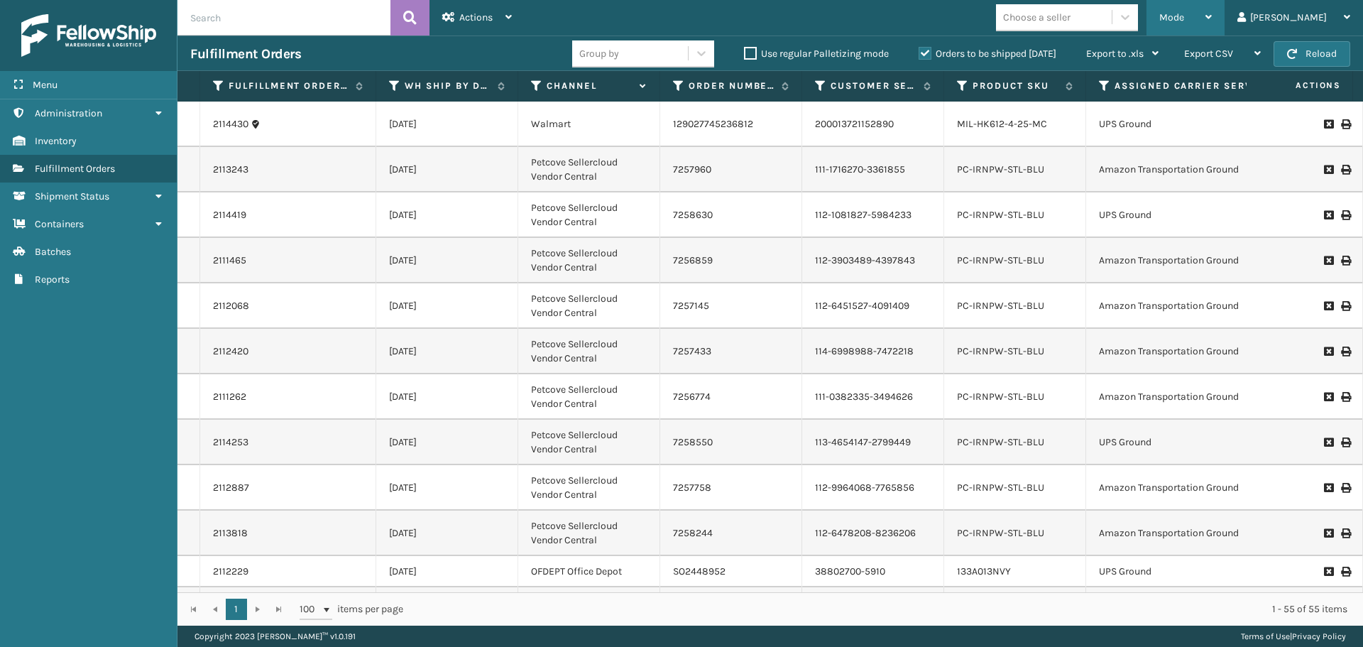
click at [1184, 22] on span "Mode" at bounding box center [1172, 17] width 25 height 12
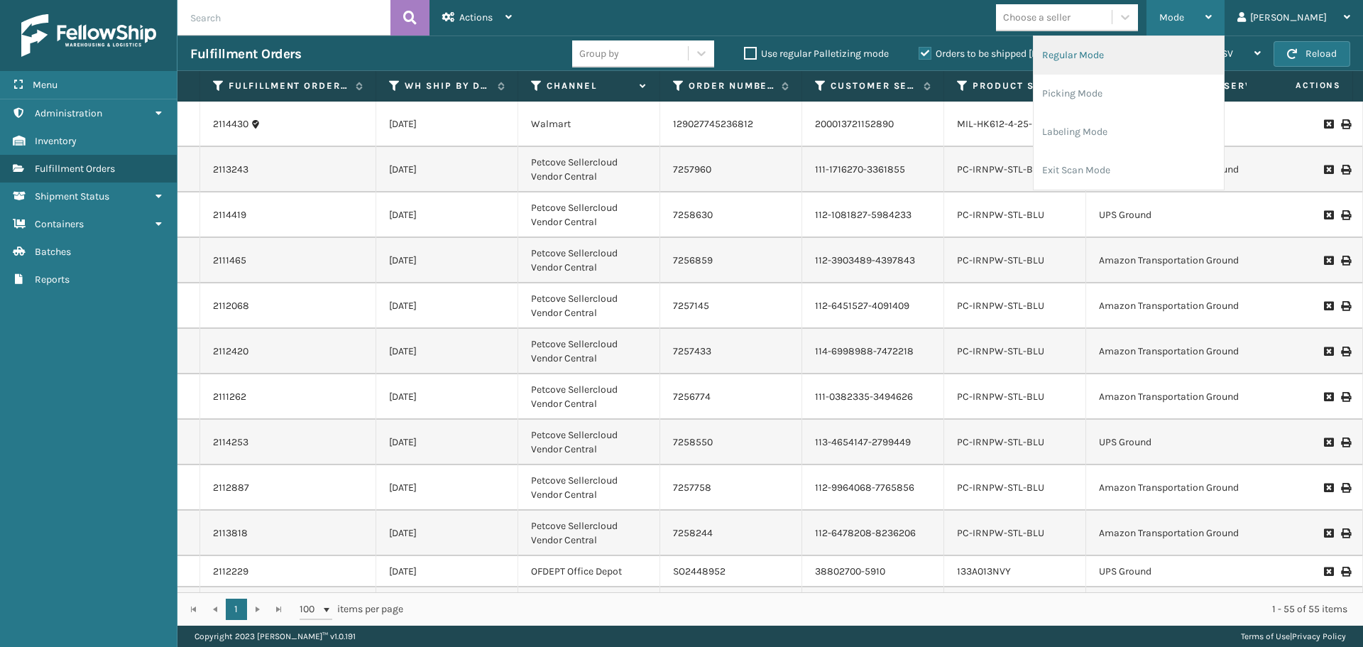
click at [1220, 58] on li "Regular Mode" at bounding box center [1129, 55] width 190 height 38
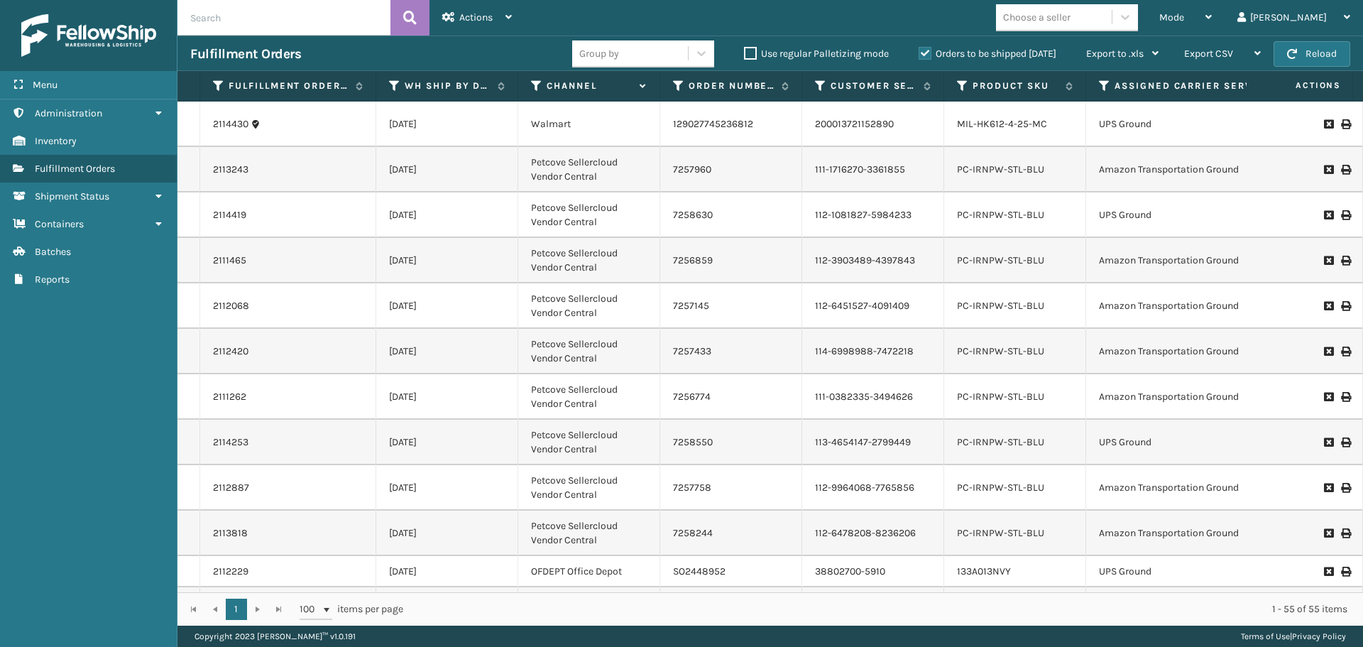
click at [1106, 88] on icon at bounding box center [1104, 86] width 11 height 13
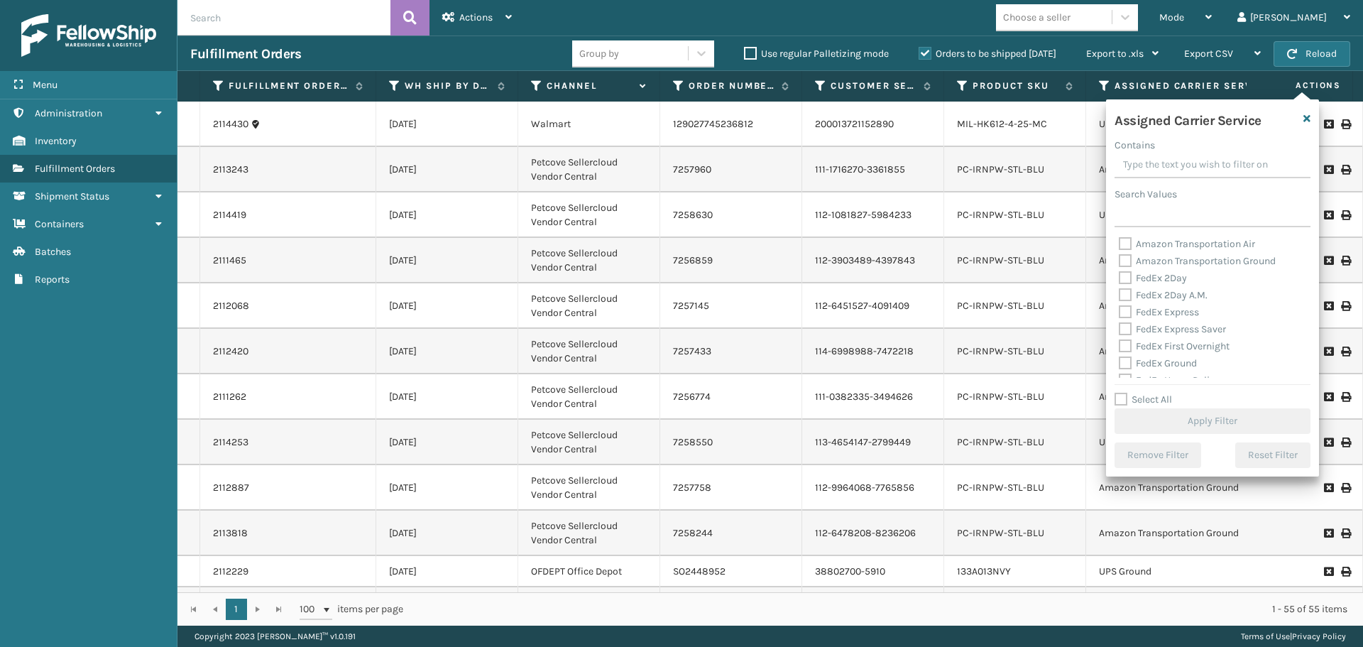
click at [1125, 400] on label "Select All" at bounding box center [1144, 399] width 58 height 12
click at [1125, 393] on input "Select All" at bounding box center [1221, 391] width 213 height 1
checkbox input "true"
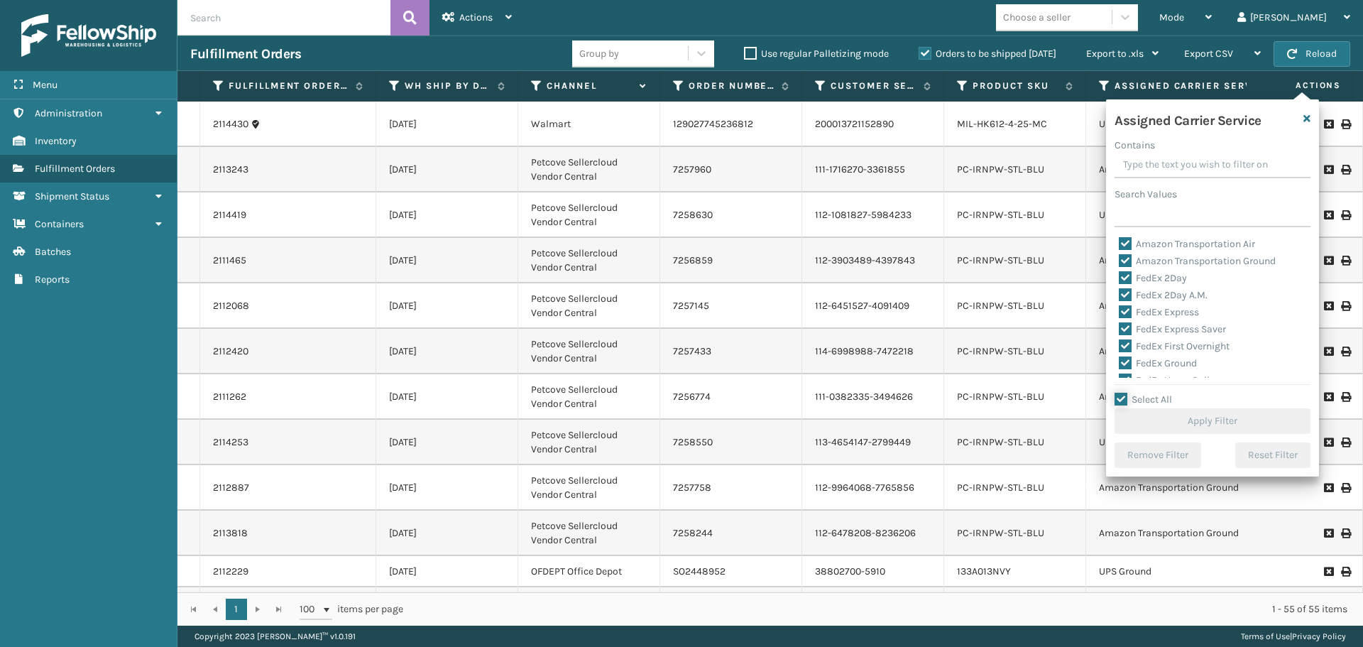
checkbox input "true"
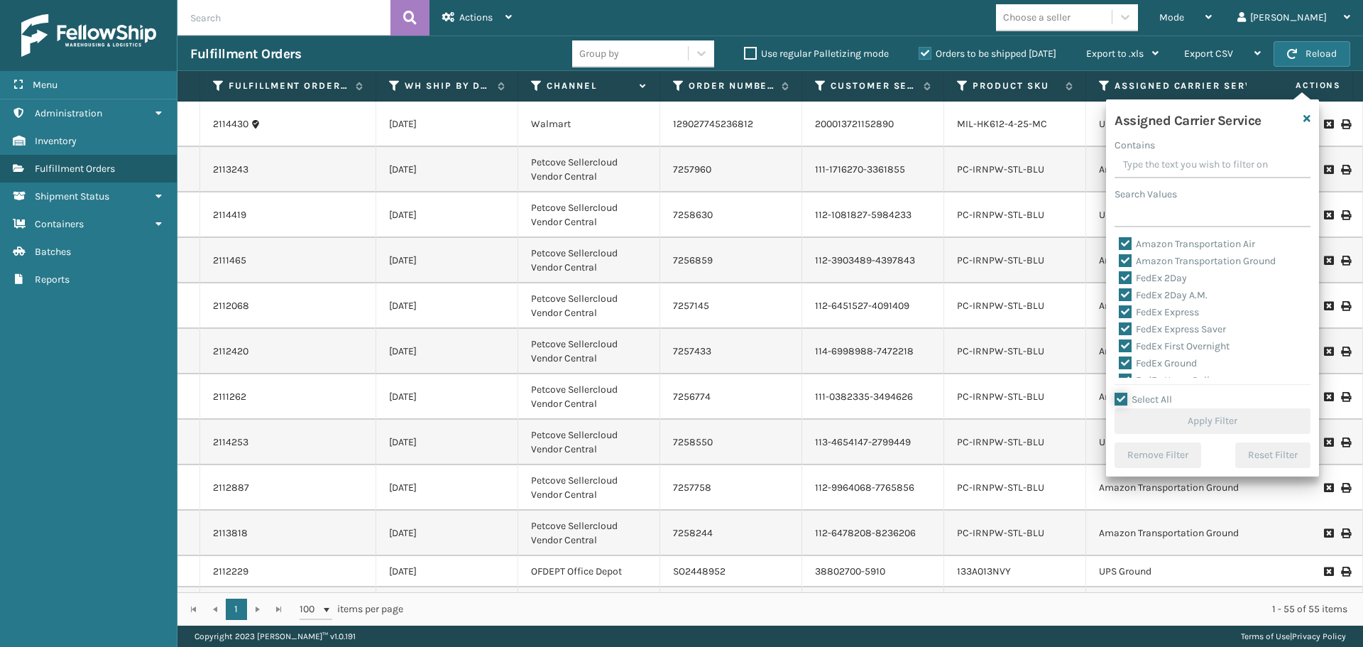
checkbox input "true"
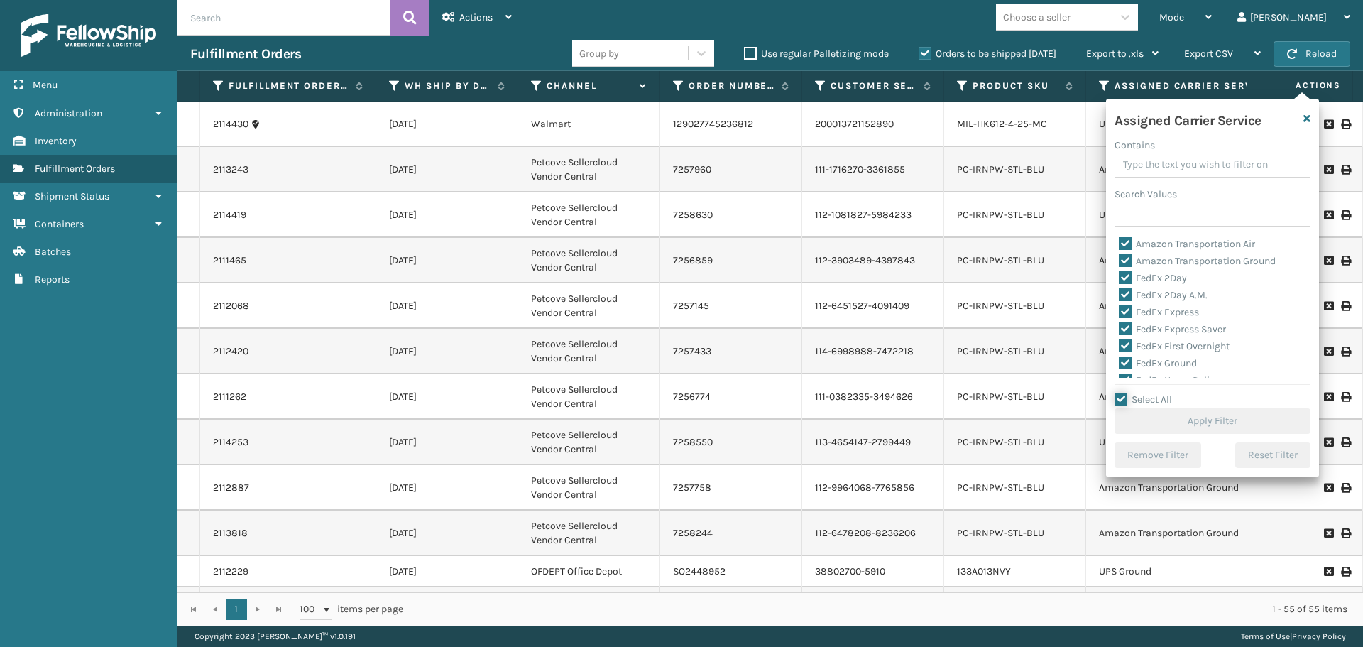
checkbox input "true"
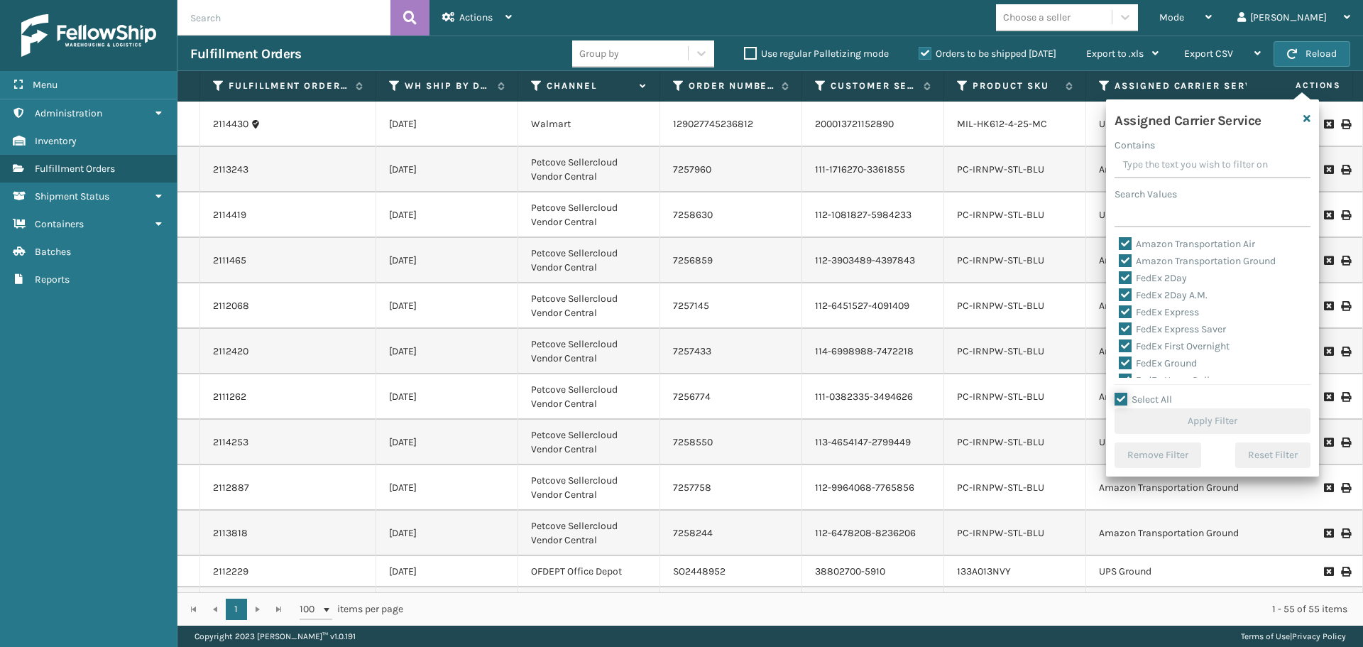
checkbox input "true"
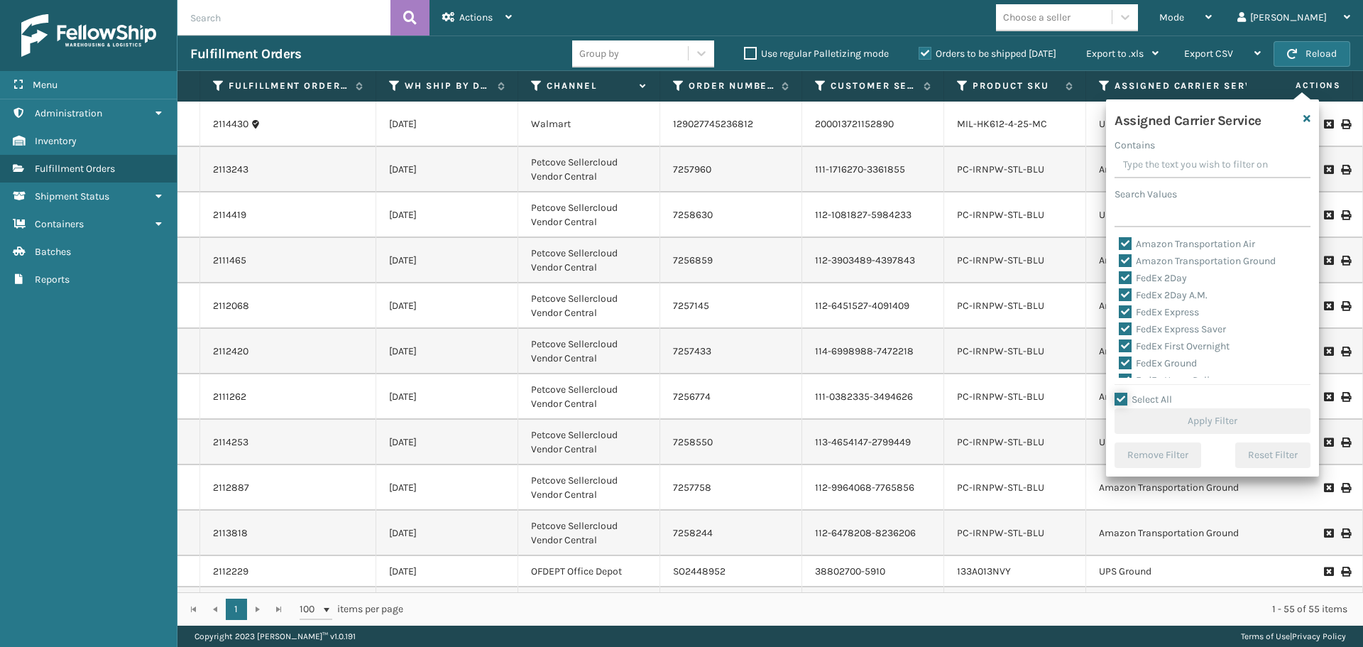
checkbox input "true"
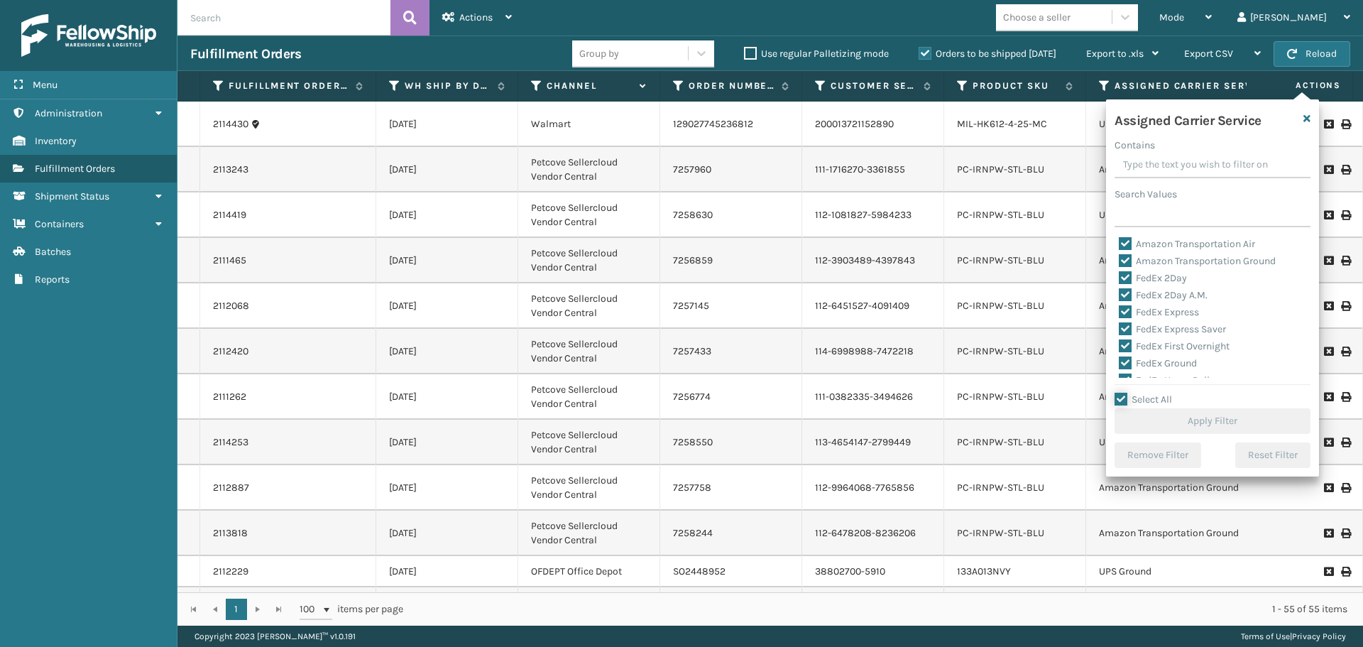
checkbox input "true"
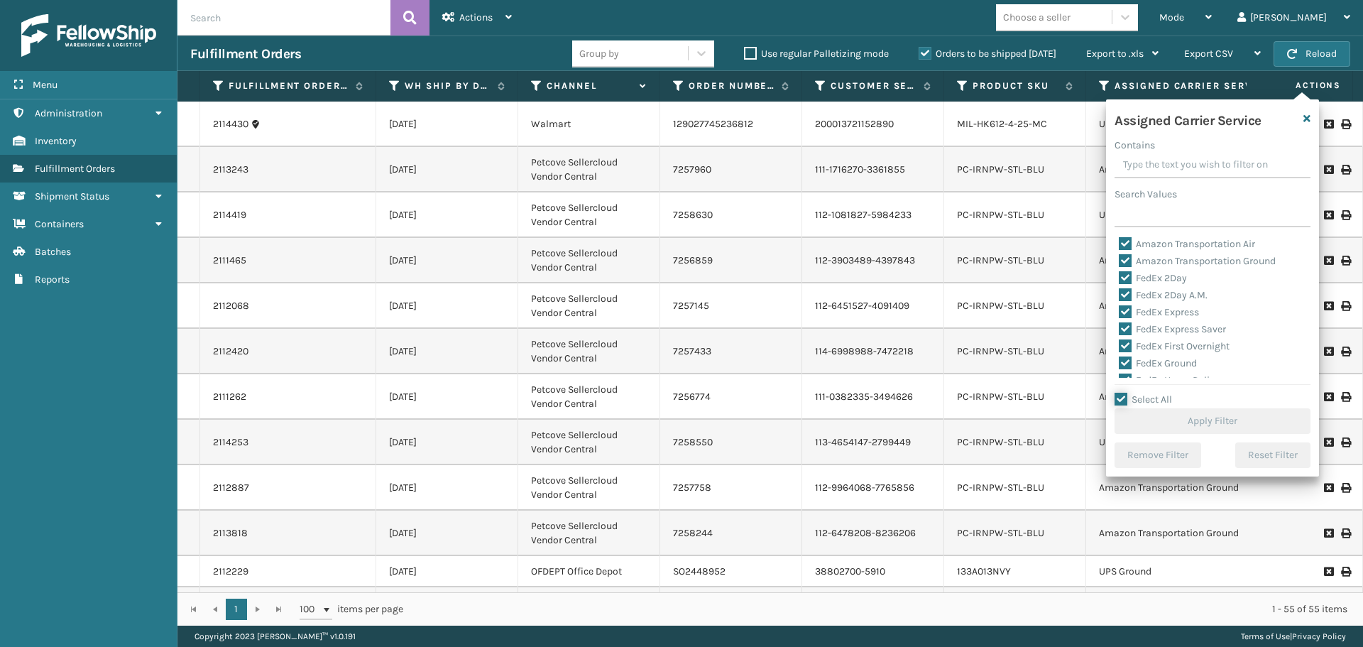
checkbox input "true"
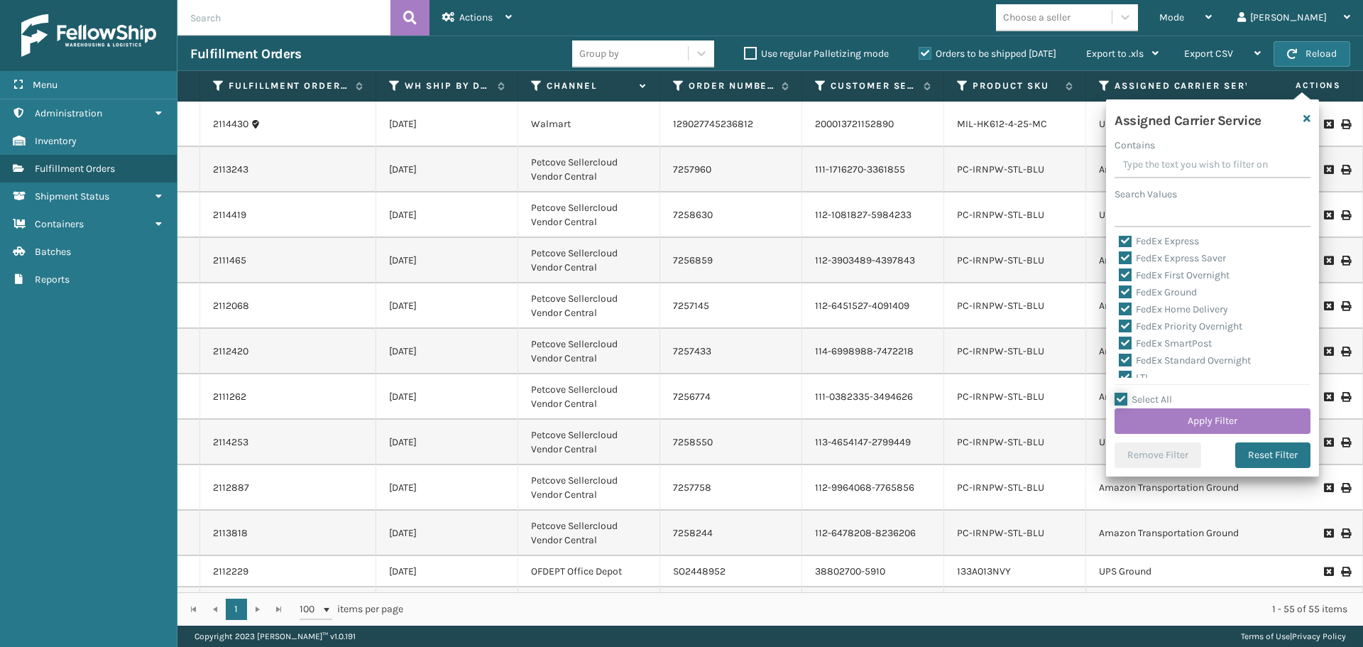
scroll to position [142, 0]
click at [1125, 305] on label "LTL" at bounding box center [1134, 306] width 31 height 12
click at [1120, 305] on input "LTL" at bounding box center [1119, 302] width 1 height 9
checkbox input "false"
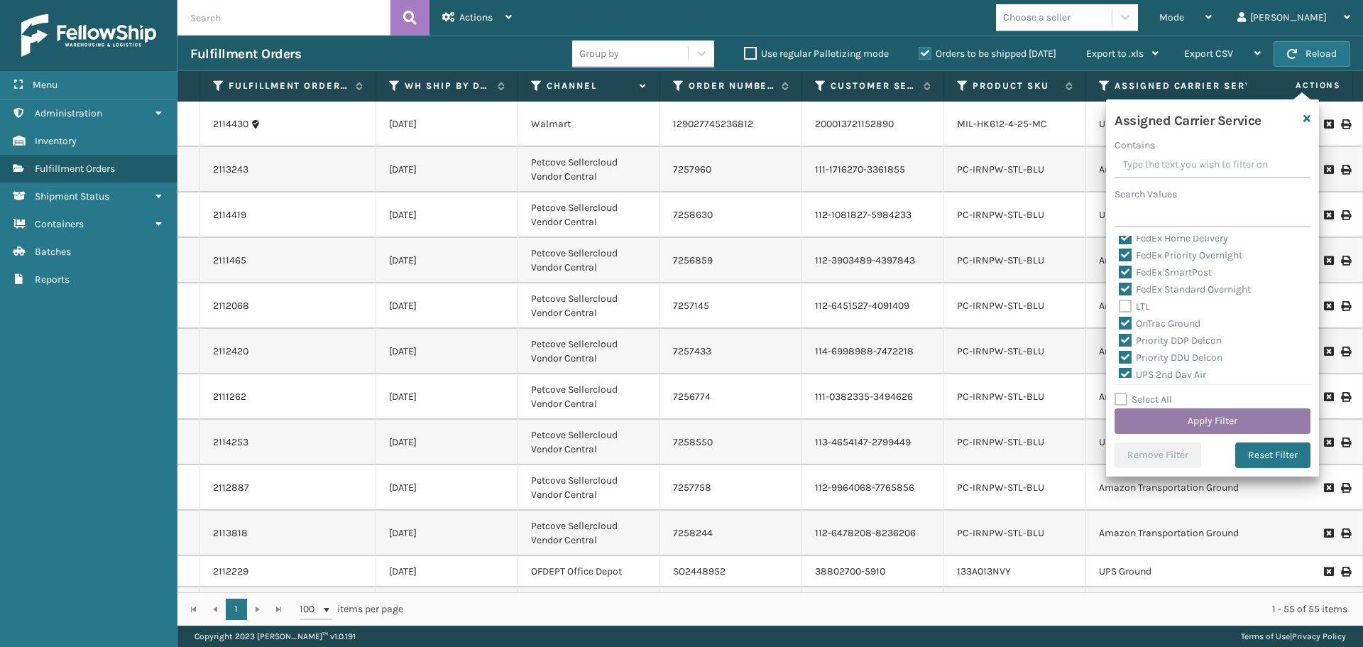
click at [1160, 425] on button "Apply Filter" at bounding box center [1213, 421] width 196 height 26
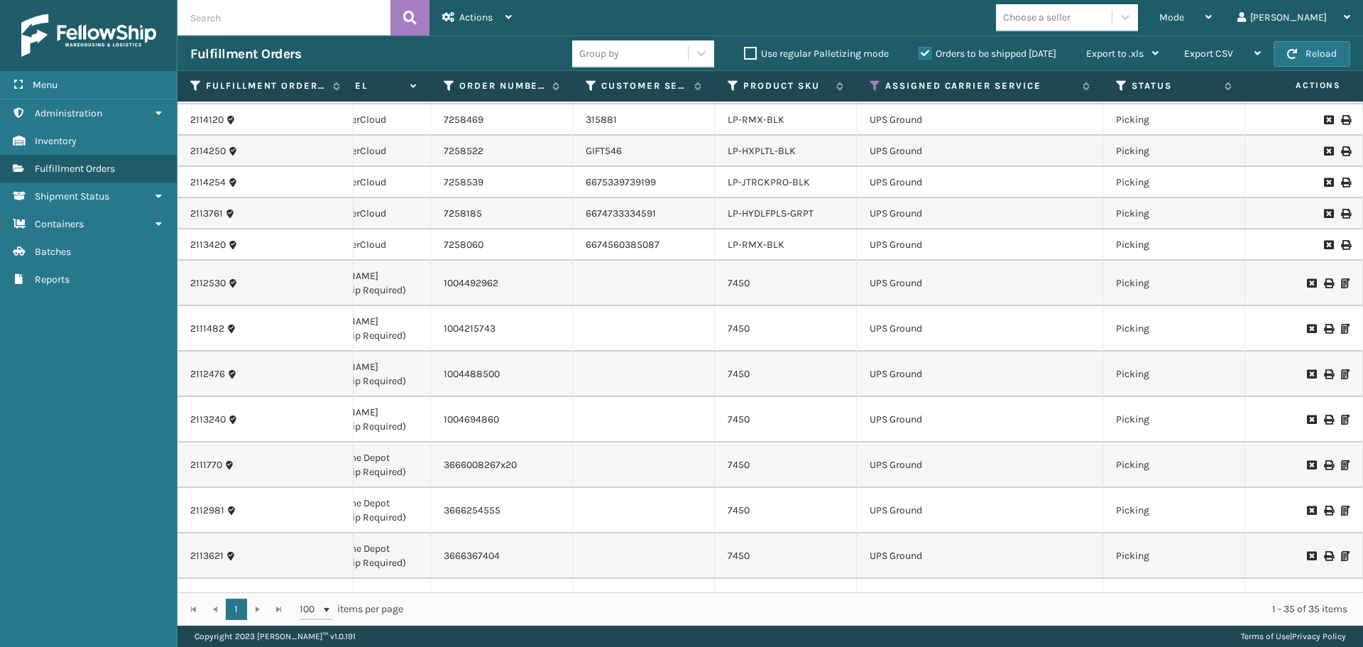
scroll to position [0, 0]
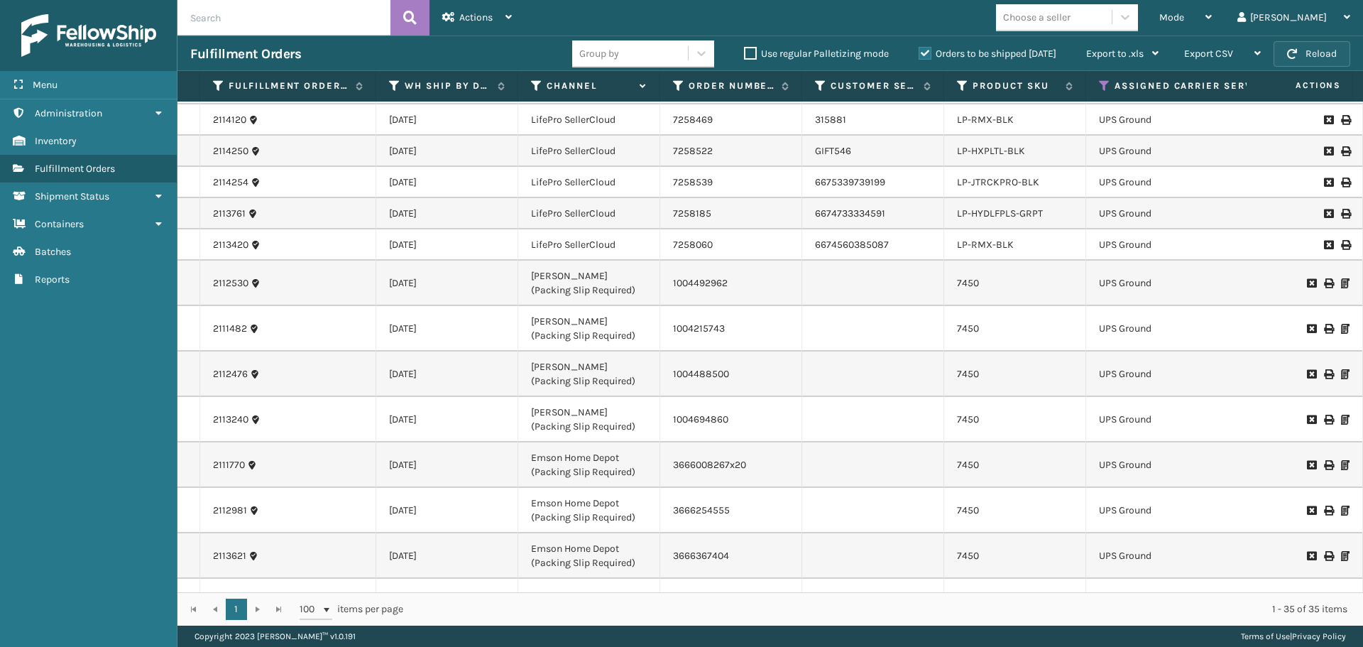
click at [1323, 59] on button "Reload" at bounding box center [1312, 54] width 77 height 26
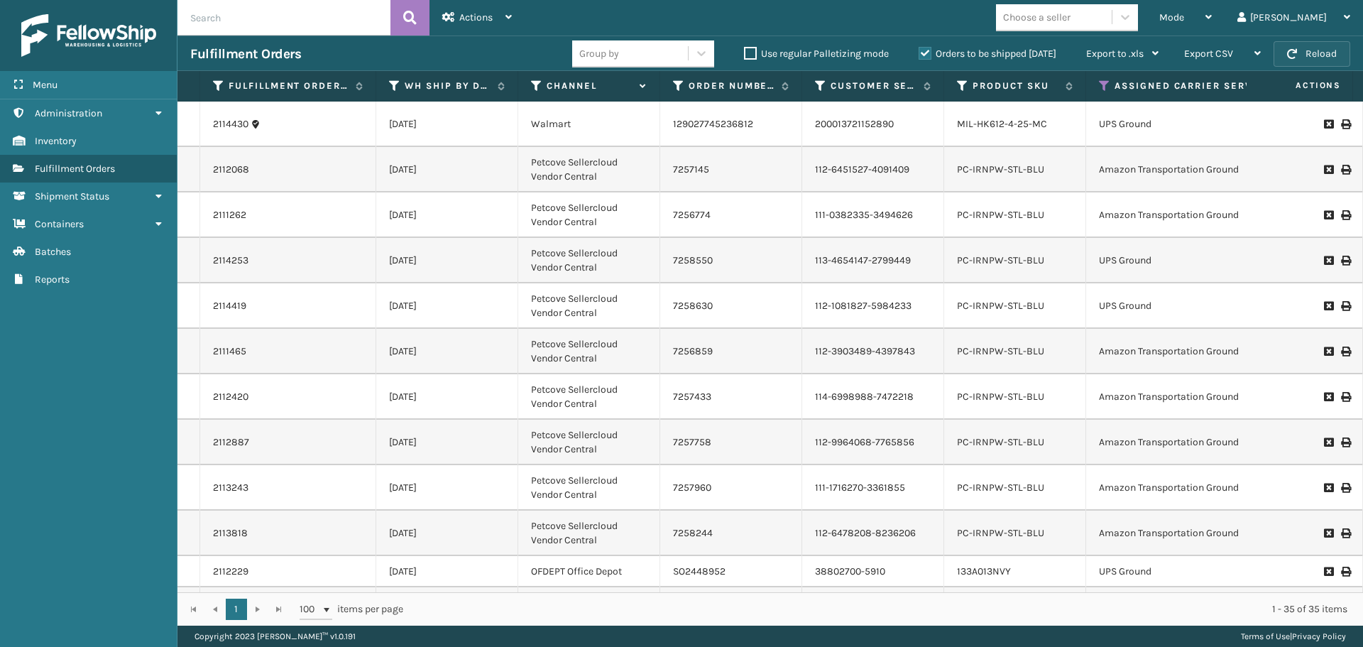
click at [1304, 59] on button "Reload" at bounding box center [1312, 54] width 77 height 26
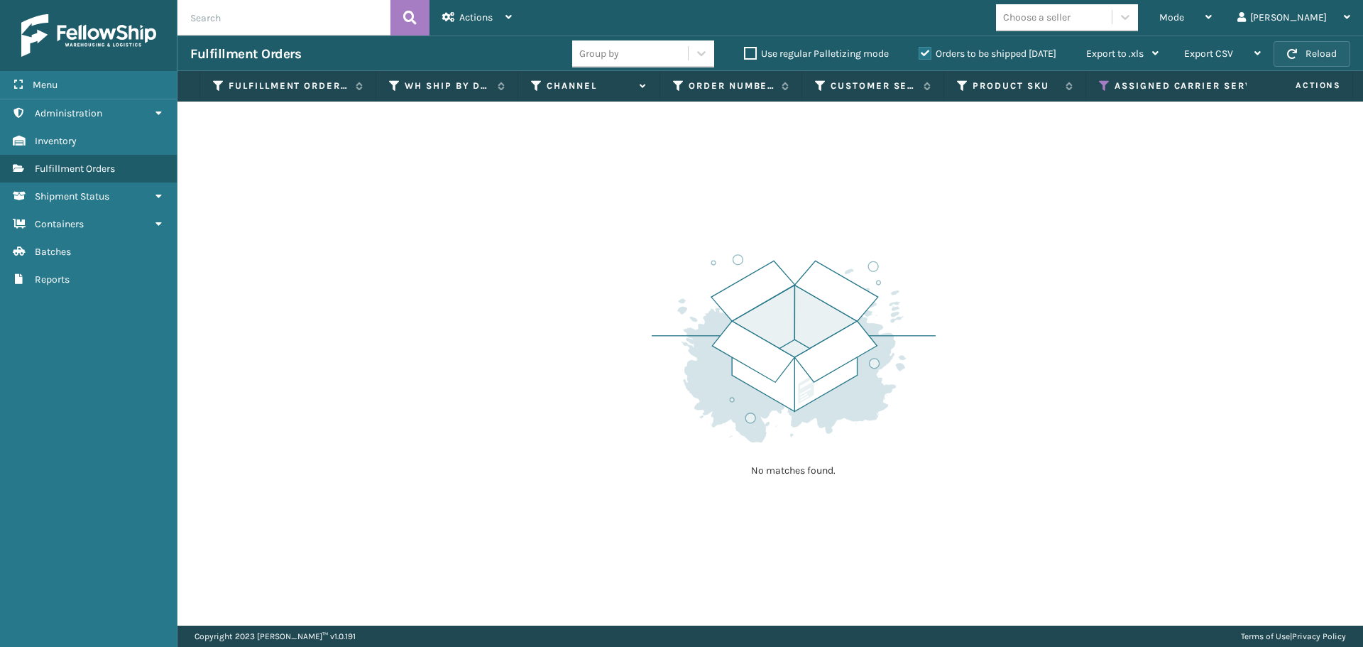
click at [1299, 54] on button "Reload" at bounding box center [1312, 54] width 77 height 26
click at [1312, 55] on button "Reload" at bounding box center [1312, 54] width 77 height 26
